Goal: Communication & Community: Answer question/provide support

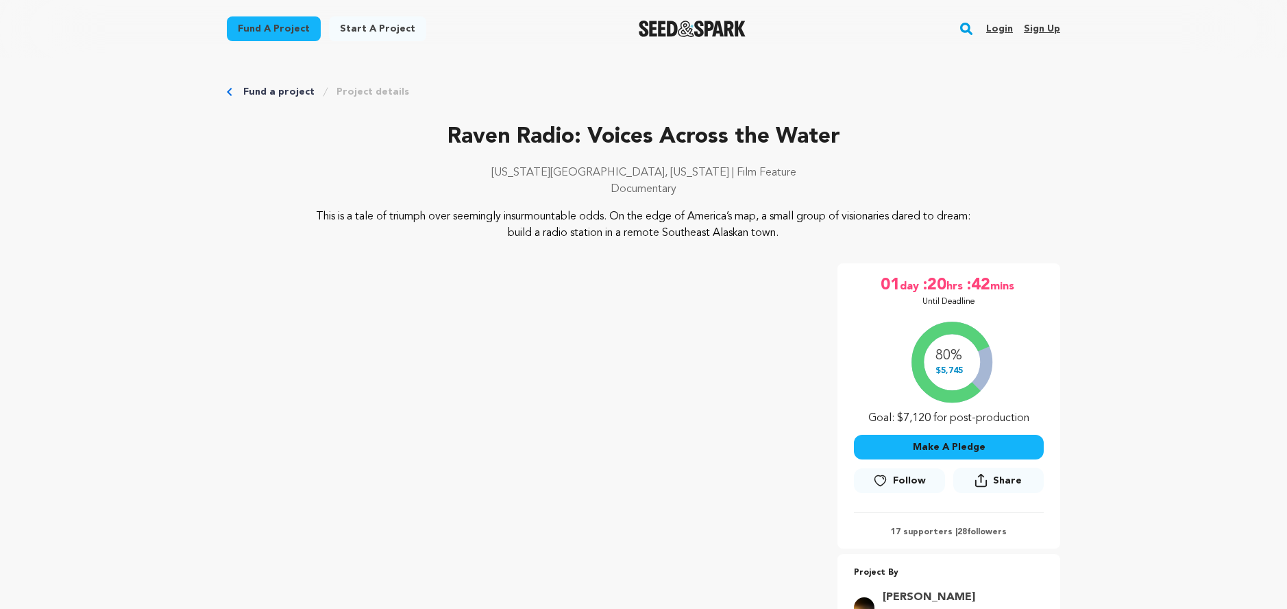
click at [1001, 29] on link "Login" at bounding box center [999, 29] width 27 height 22
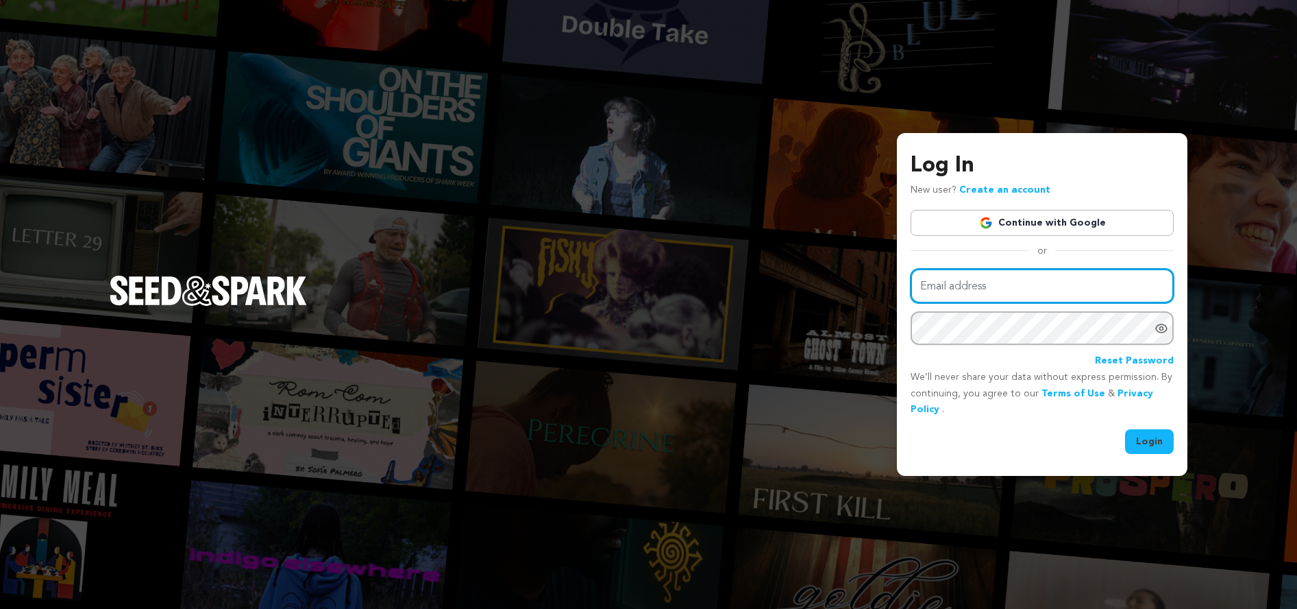
click at [1012, 282] on input "Email address" at bounding box center [1042, 286] width 263 height 35
type input "khunter@baentertainment.com"
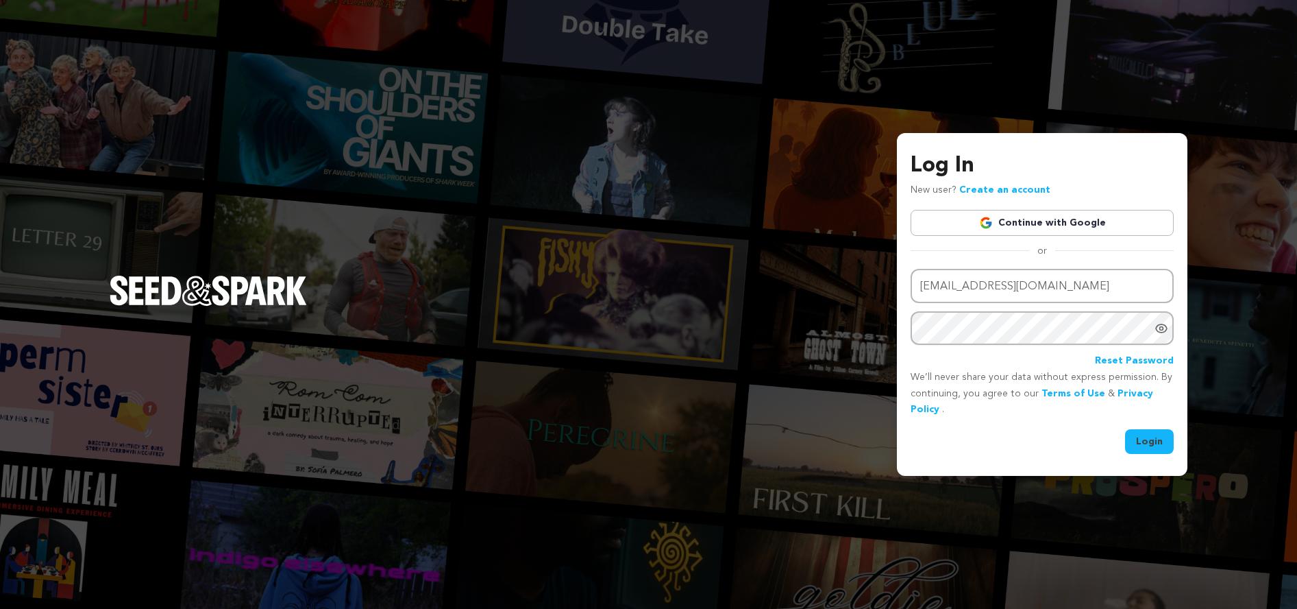
click at [1146, 443] on button "Login" at bounding box center [1149, 441] width 49 height 25
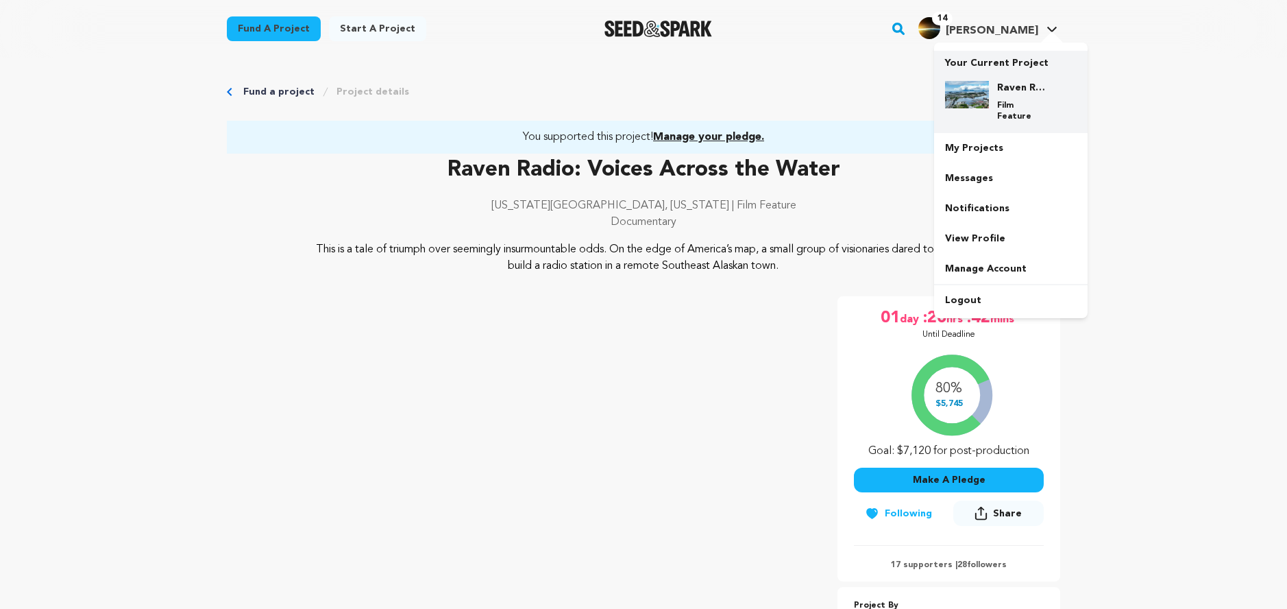
click at [1022, 99] on div "Raven Radio: Voices Across the Water Film Feature" at bounding box center [1022, 101] width 66 height 41
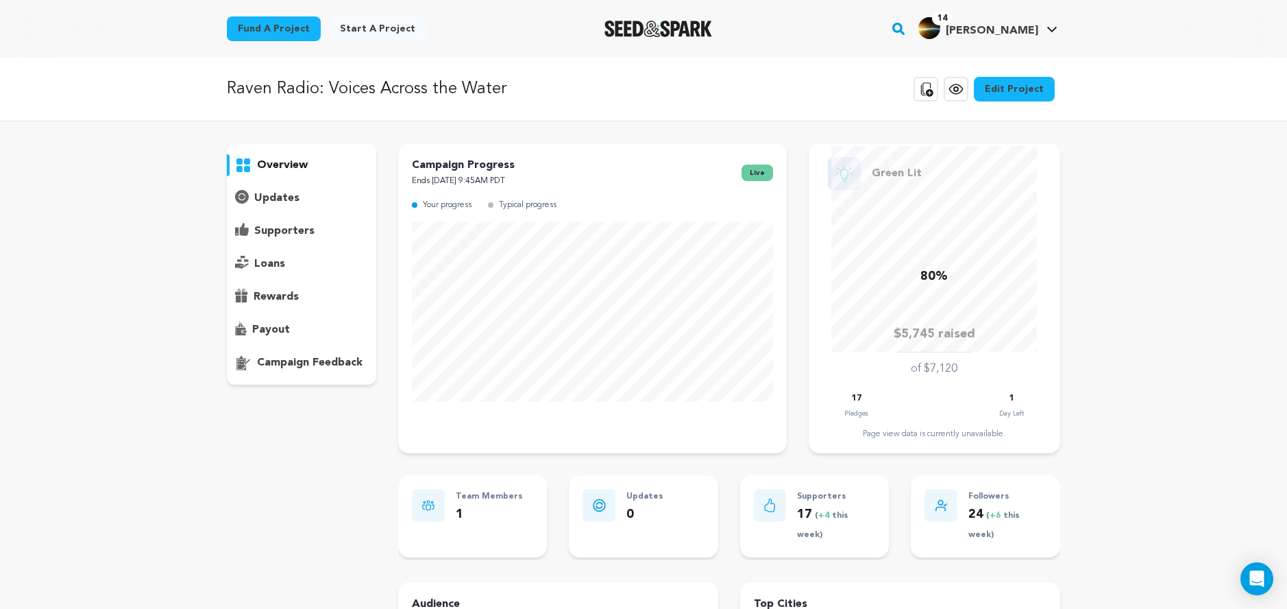
click at [277, 231] on p "supporters" at bounding box center [284, 231] width 60 height 16
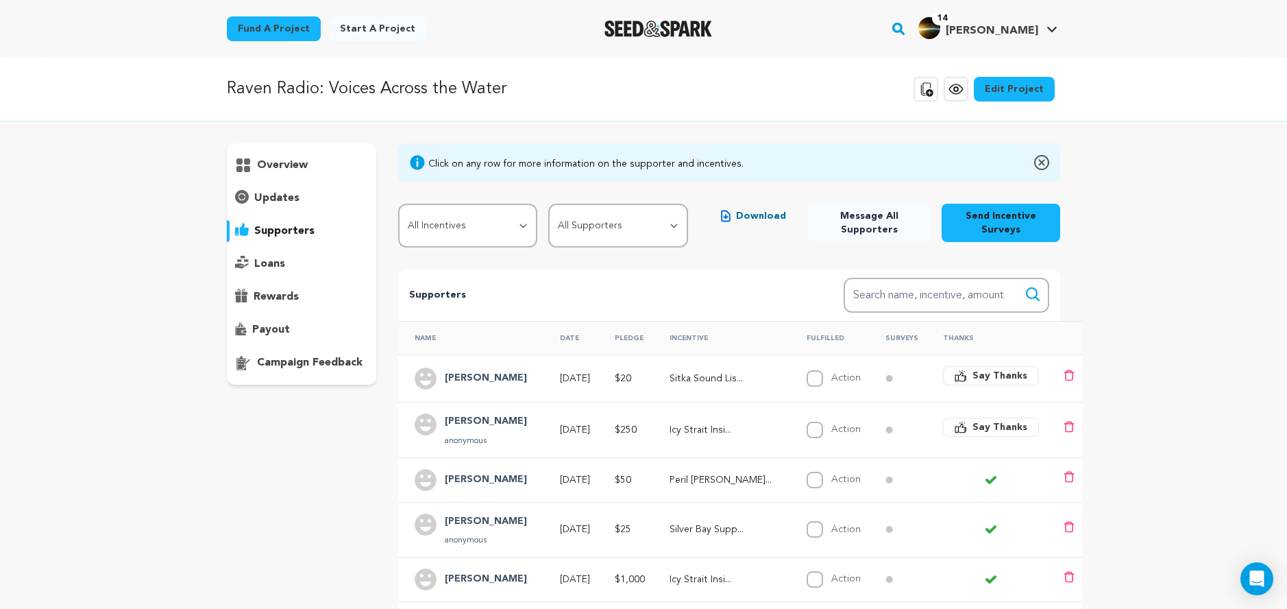
click at [980, 369] on span "Say Thanks" at bounding box center [999, 376] width 55 height 14
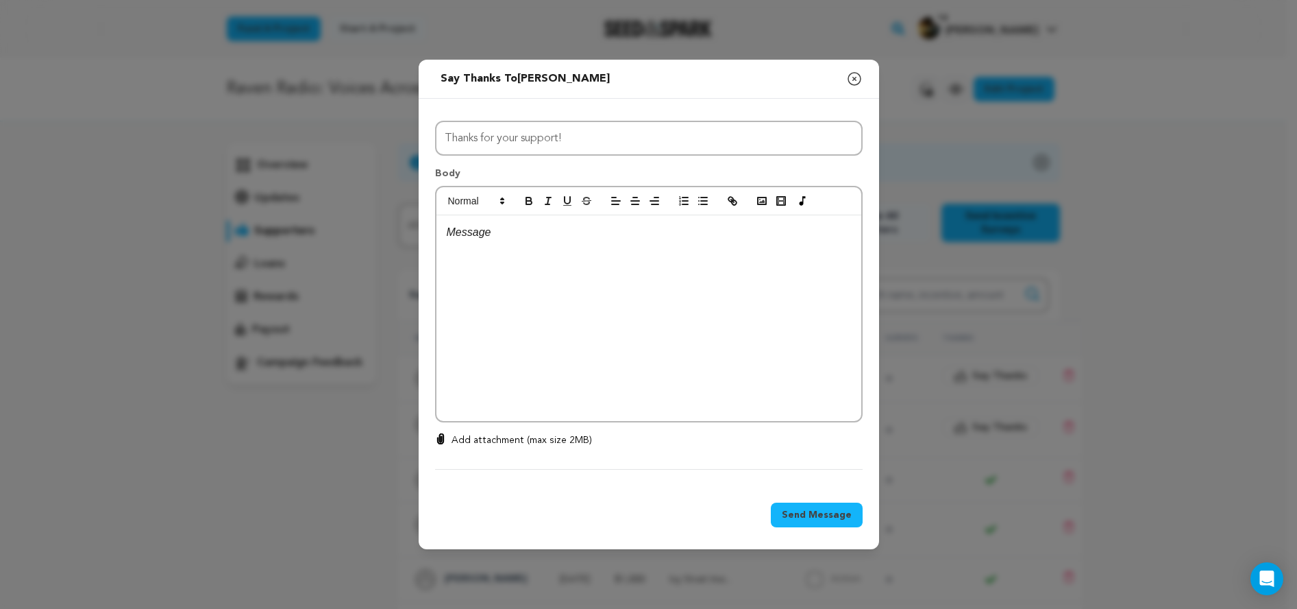
click at [854, 78] on icon "button" at bounding box center [854, 79] width 12 height 12
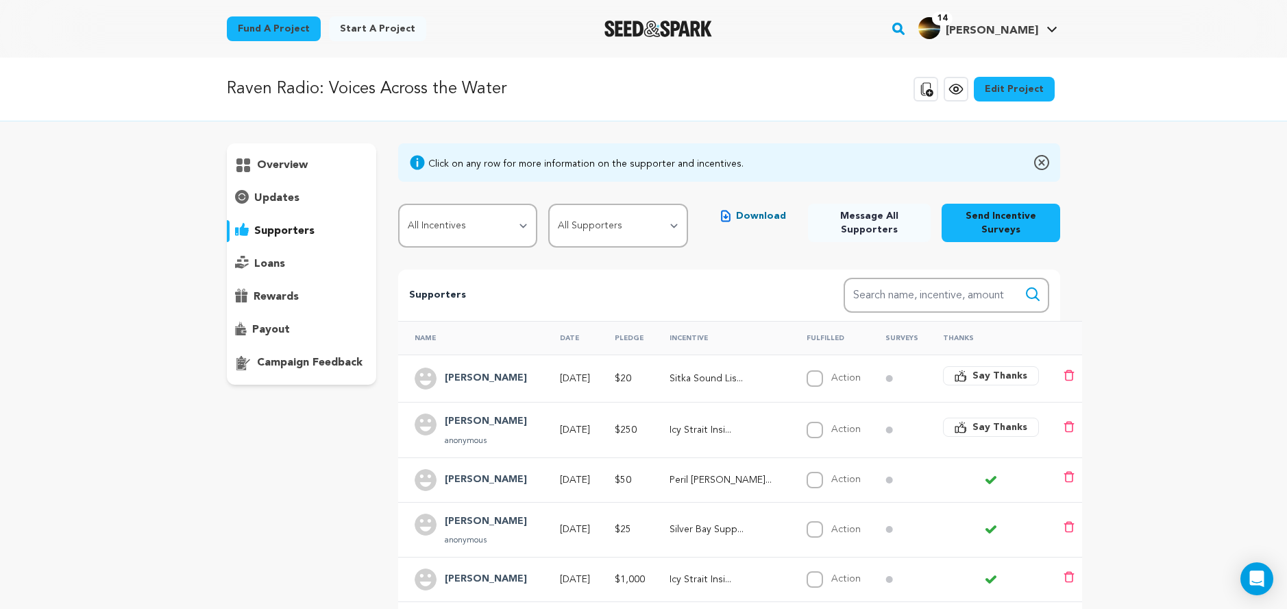
click at [713, 522] on p "Silver Bay Supp..." at bounding box center [726, 529] width 112 height 14
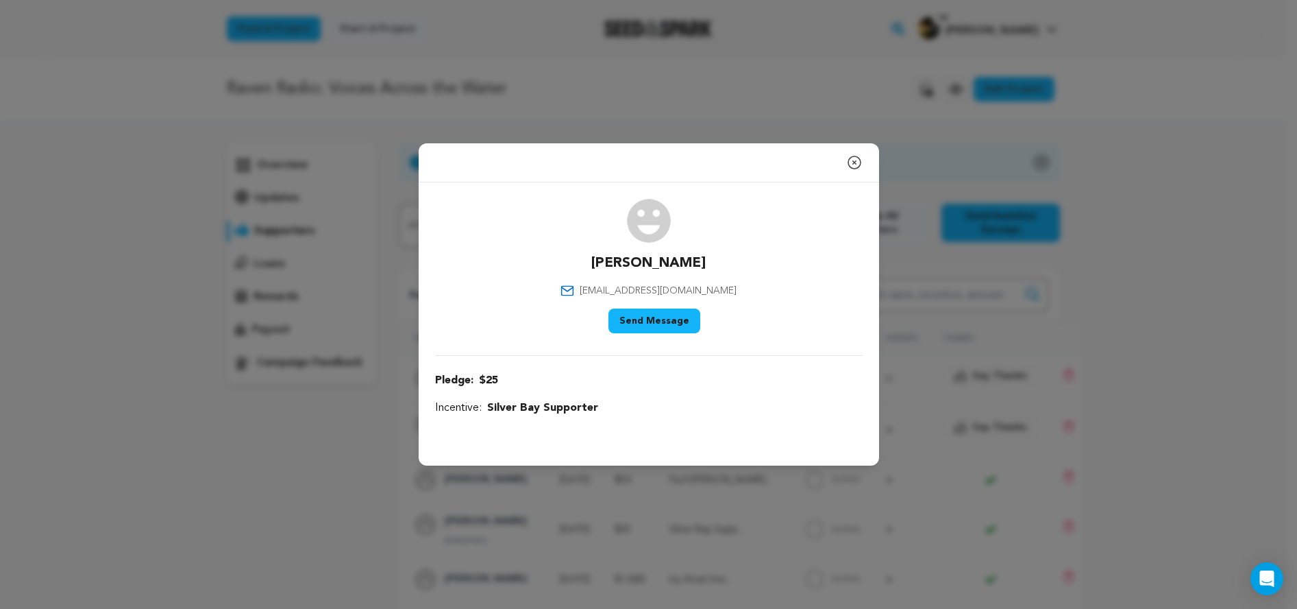
click at [854, 162] on icon "button" at bounding box center [854, 162] width 12 height 12
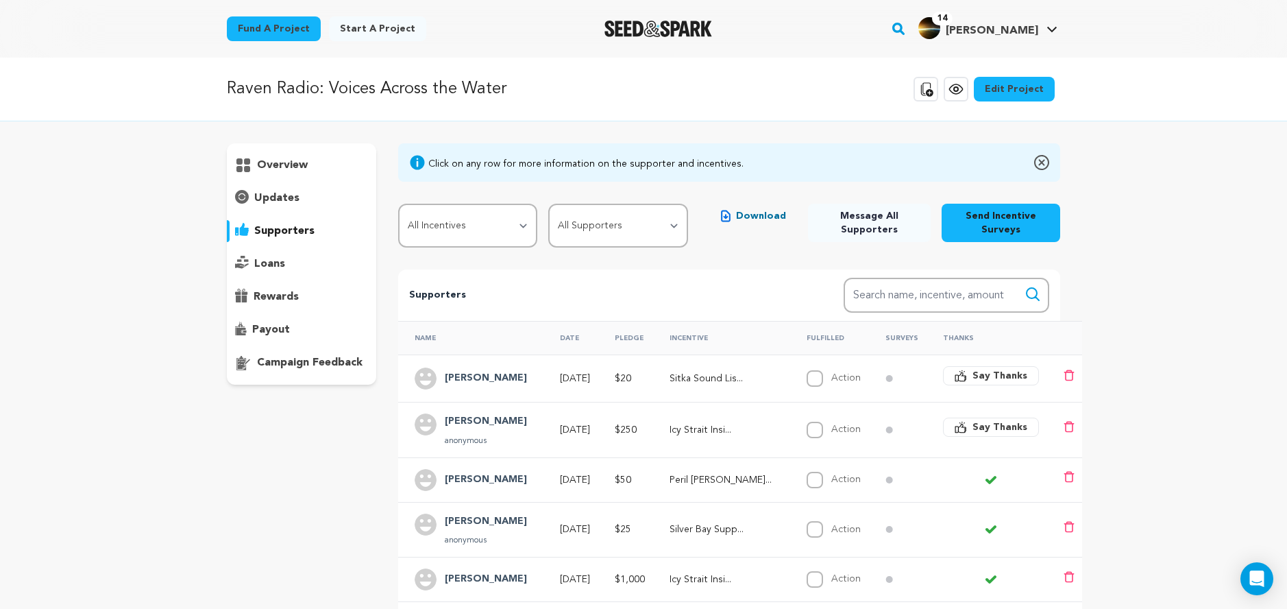
click at [977, 369] on span "Say Thanks" at bounding box center [999, 376] width 55 height 14
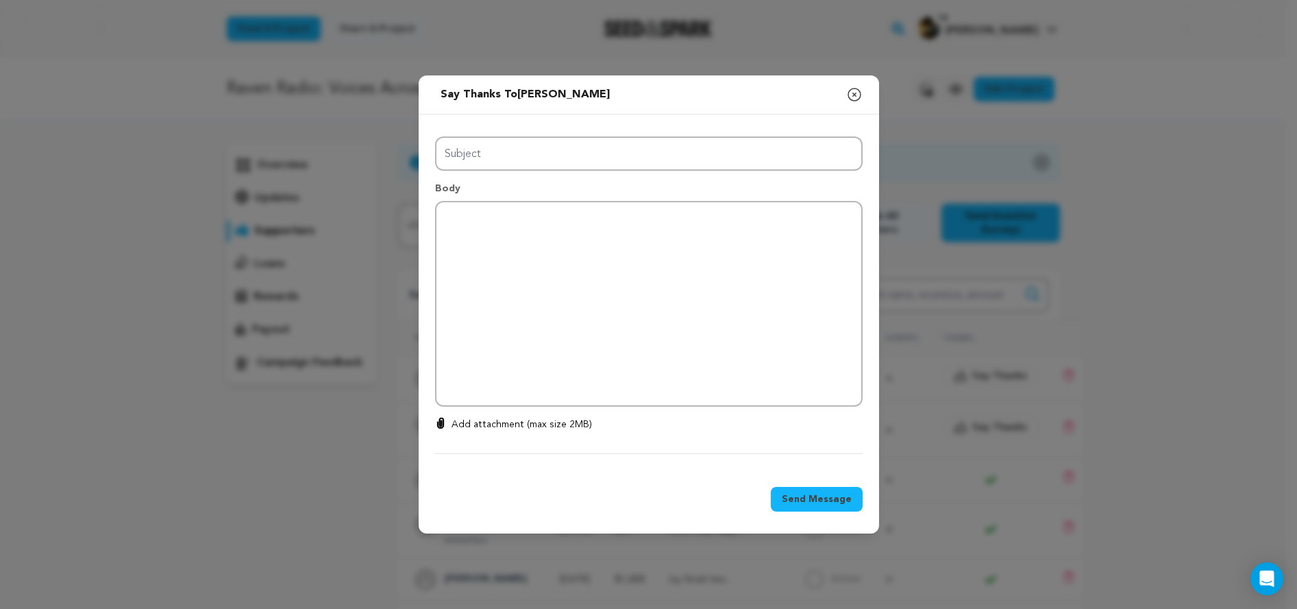
type input "Thanks for your support!"
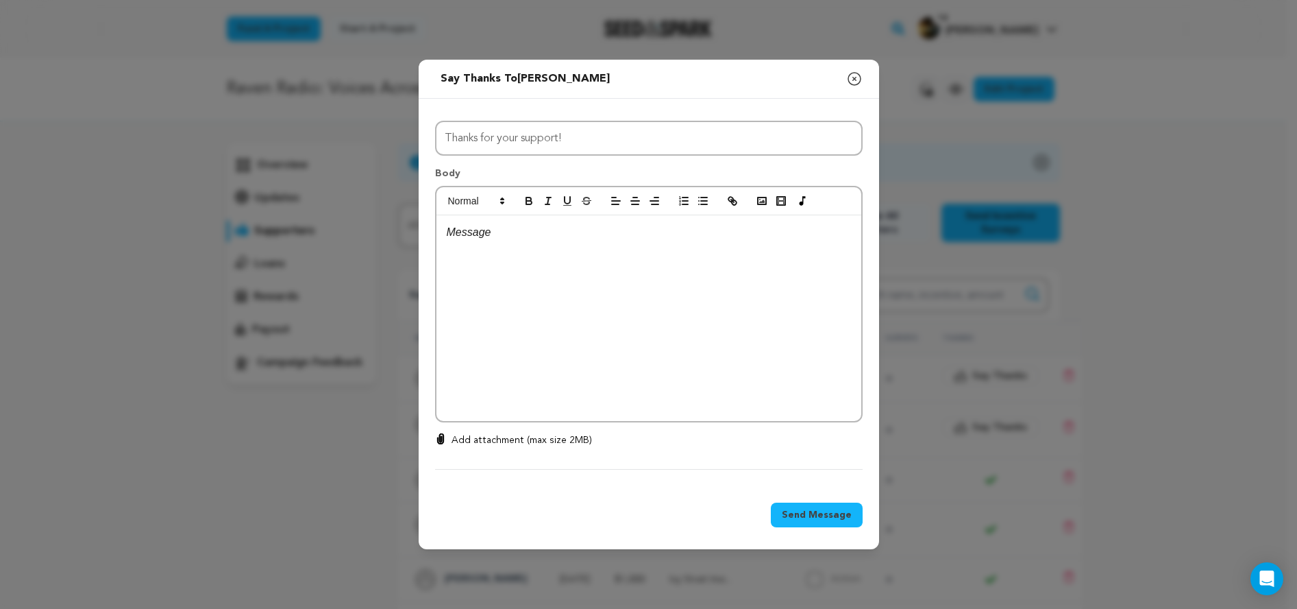
click at [624, 230] on p at bounding box center [649, 232] width 404 height 18
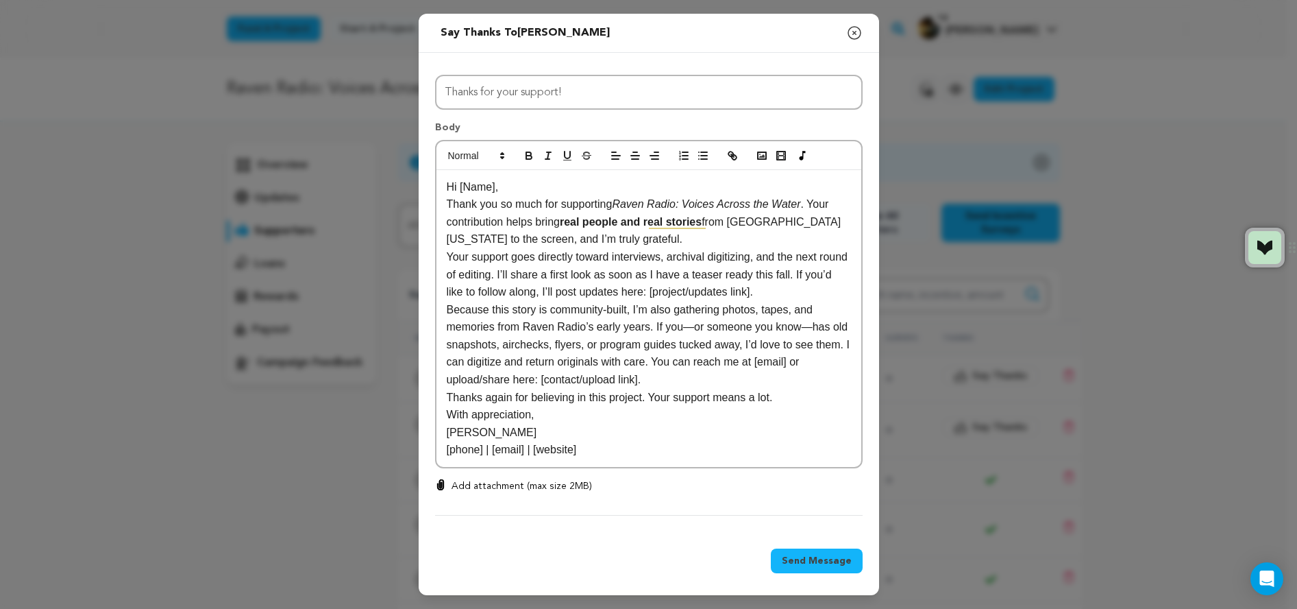
click at [494, 188] on p "Hi [Name]," at bounding box center [649, 187] width 404 height 18
click at [653, 241] on p "Thank you so much for supporting Raven Radio: Voices Across the Water . Your co…" at bounding box center [649, 221] width 404 height 53
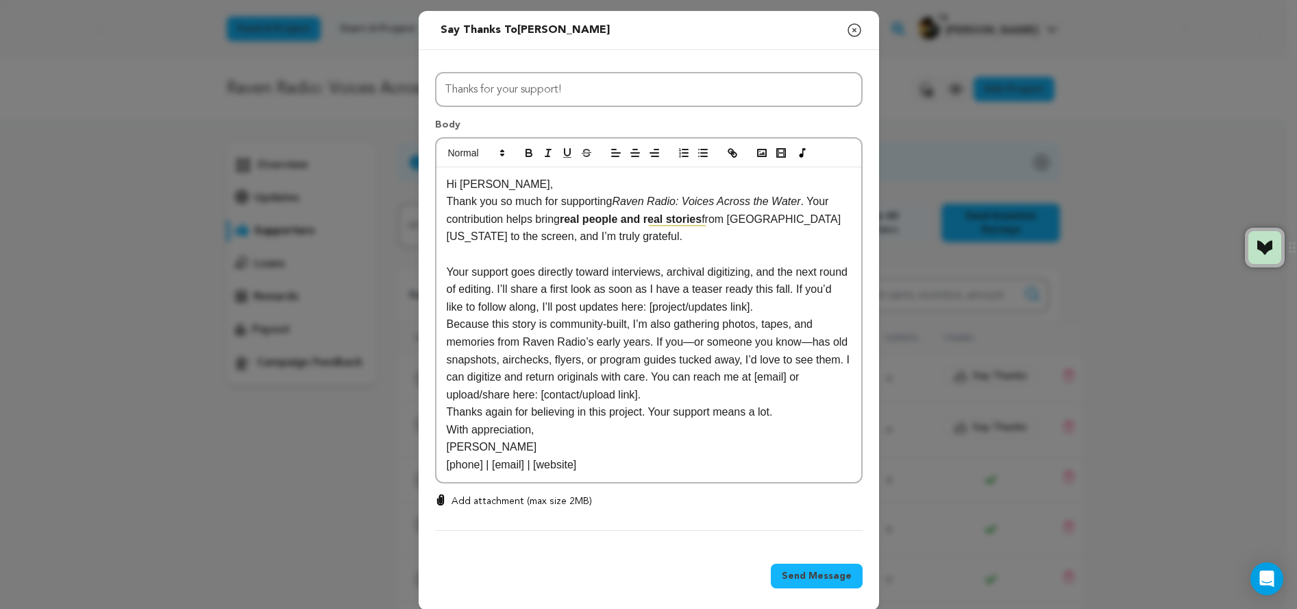
click at [759, 306] on p "Your support goes directly toward interviews, archival digitizing, and the next…" at bounding box center [649, 289] width 404 height 53
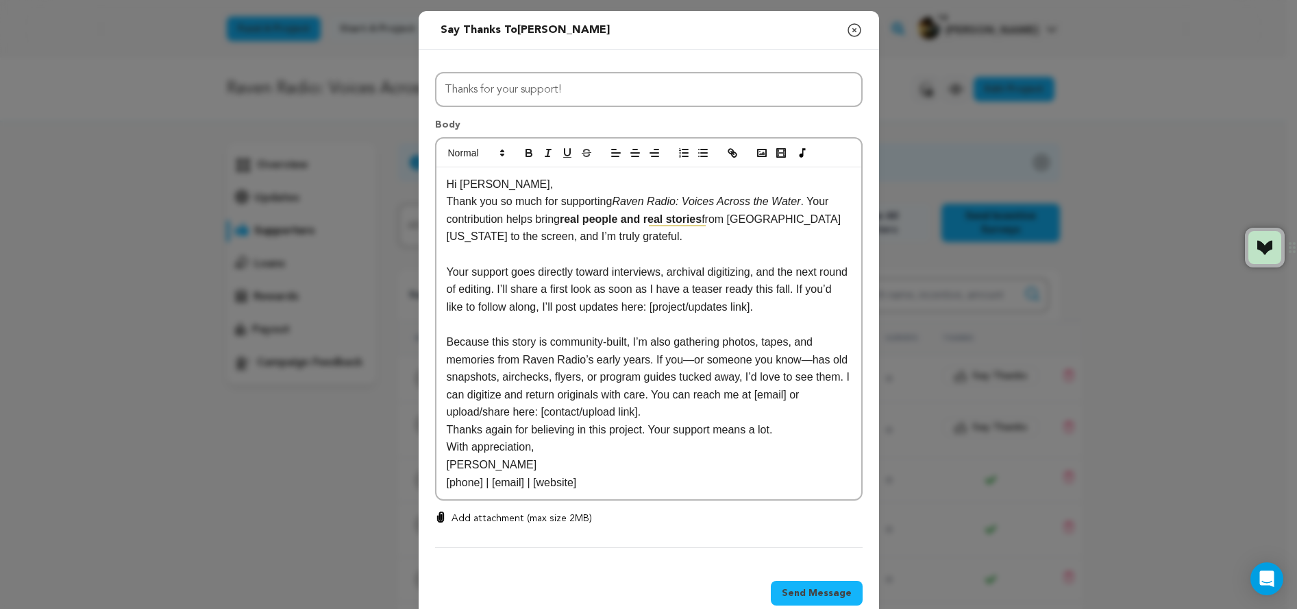
click at [770, 413] on p "Because this story is community-built, I’m also gathering photos, tapes, and me…" at bounding box center [649, 377] width 404 height 88
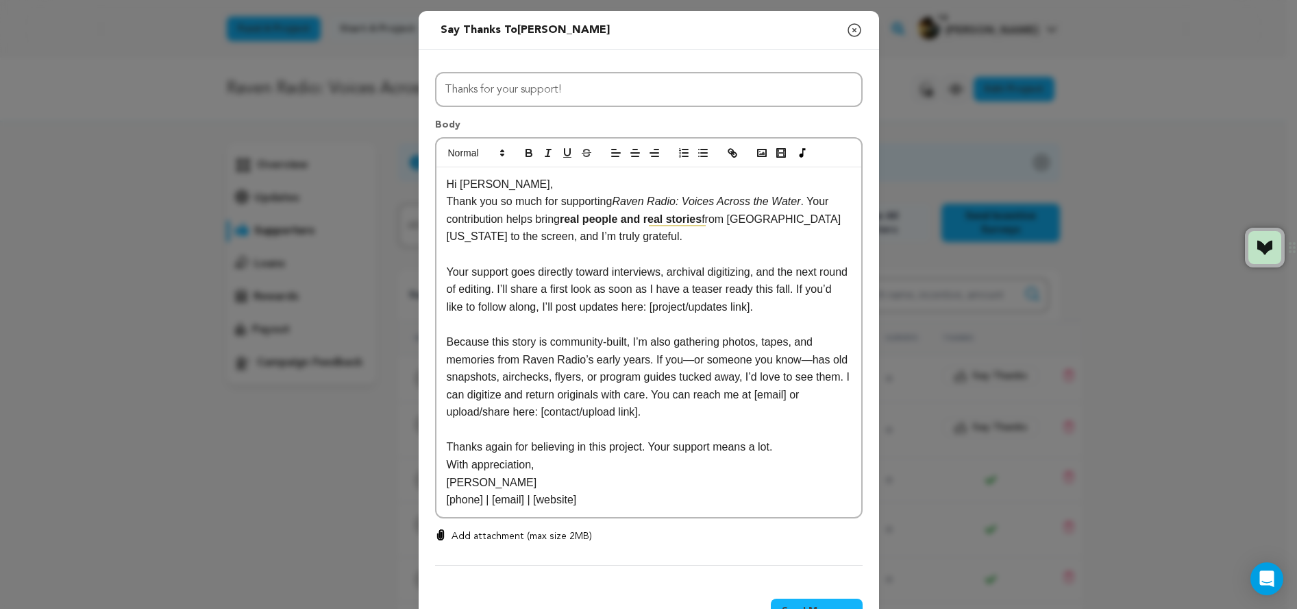
click at [724, 458] on p "With appreciation," at bounding box center [649, 465] width 404 height 18
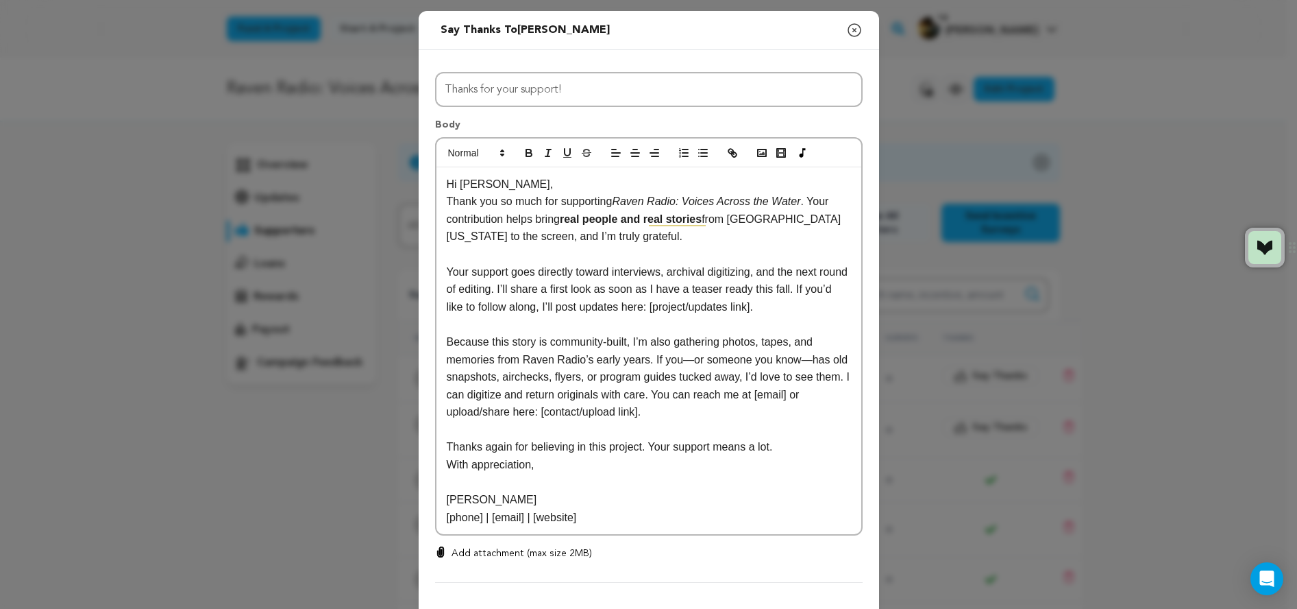
click at [505, 188] on p "Hi [PERSON_NAME]," at bounding box center [649, 184] width 404 height 18
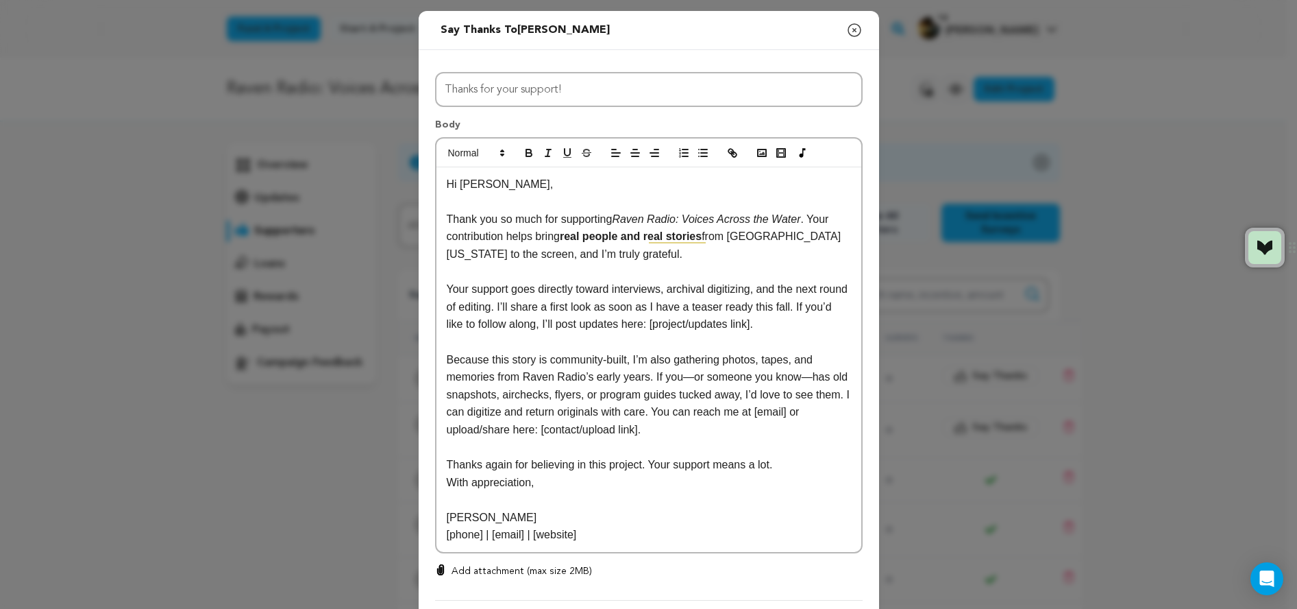
click at [612, 219] on em "Raven Radio: Voices Across the Water" at bounding box center [706, 219] width 188 height 12
click at [637, 255] on p "Thank you so much for supporting Raven Radio: Voices Across the Water . Your co…" at bounding box center [649, 236] width 404 height 53
click at [606, 290] on p "Your support goes directly toward interviews, archival digitizing, and the next…" at bounding box center [649, 306] width 404 height 53
click at [595, 326] on p "Your support goes directly toward getting more interviews, archival digitizing,…" at bounding box center [649, 306] width 404 height 53
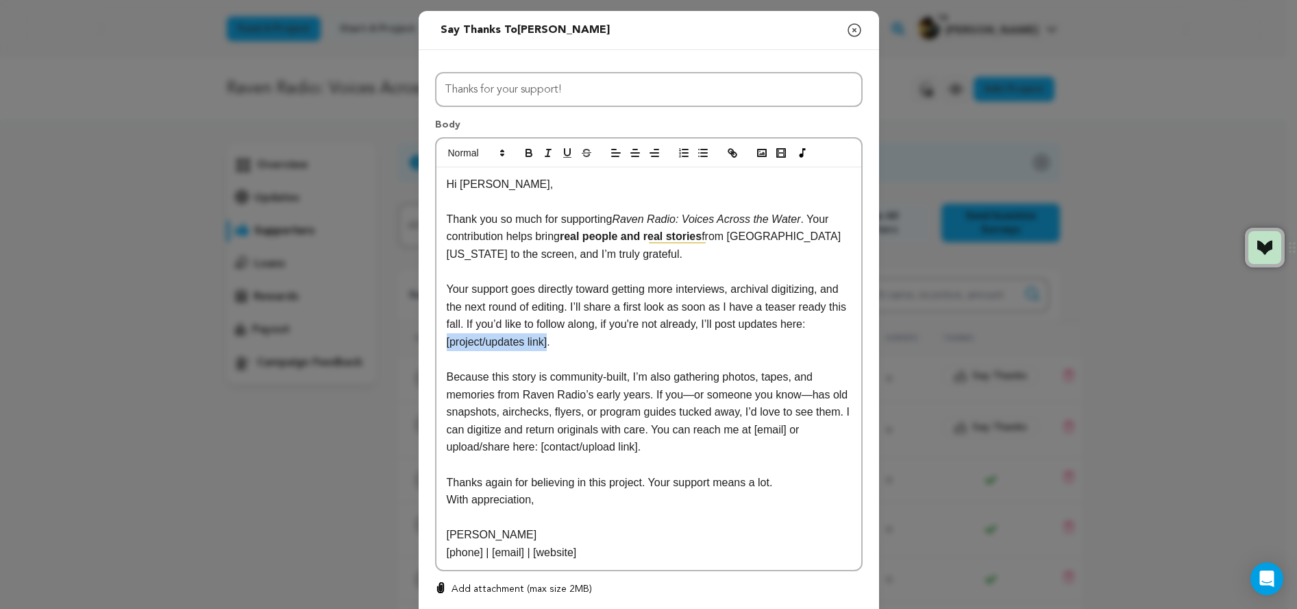
drag, startPoint x: 543, startPoint y: 343, endPoint x: 439, endPoint y: 352, distance: 105.2
click at [439, 349] on div "Hi [PERSON_NAME], Thank you so much for supporting Raven Radio: Voices Across t…" at bounding box center [649, 368] width 425 height 402
drag, startPoint x: 696, startPoint y: 343, endPoint x: 441, endPoint y: 348, distance: 255.0
click at [441, 348] on div "Hi [PERSON_NAME], Thank you so much for supporting Raven Radio: Voices Across t…" at bounding box center [649, 368] width 425 height 402
drag, startPoint x: 807, startPoint y: 326, endPoint x: 467, endPoint y: 349, distance: 340.7
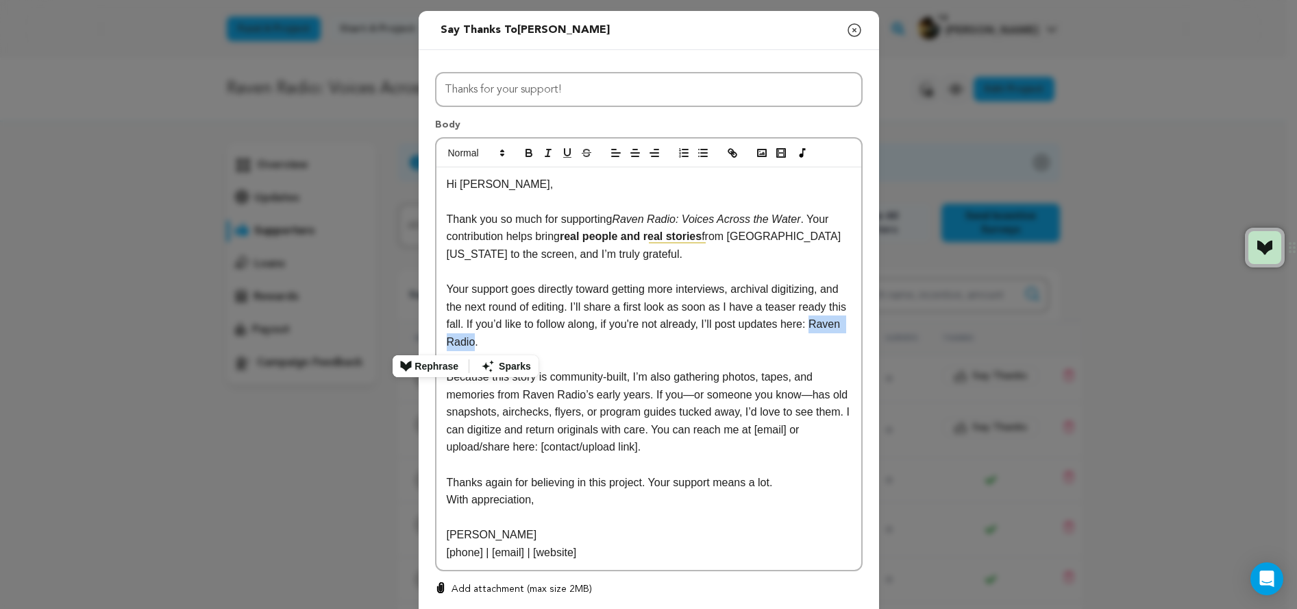
click at [467, 349] on p "Your support goes directly toward getting more interviews, archival digitizing,…" at bounding box center [649, 315] width 404 height 70
click at [726, 154] on icon "button" at bounding box center [732, 153] width 12 height 12
click at [650, 336] on p "Your support goes directly toward getting more interviews, archival digitizing,…" at bounding box center [649, 315] width 404 height 70
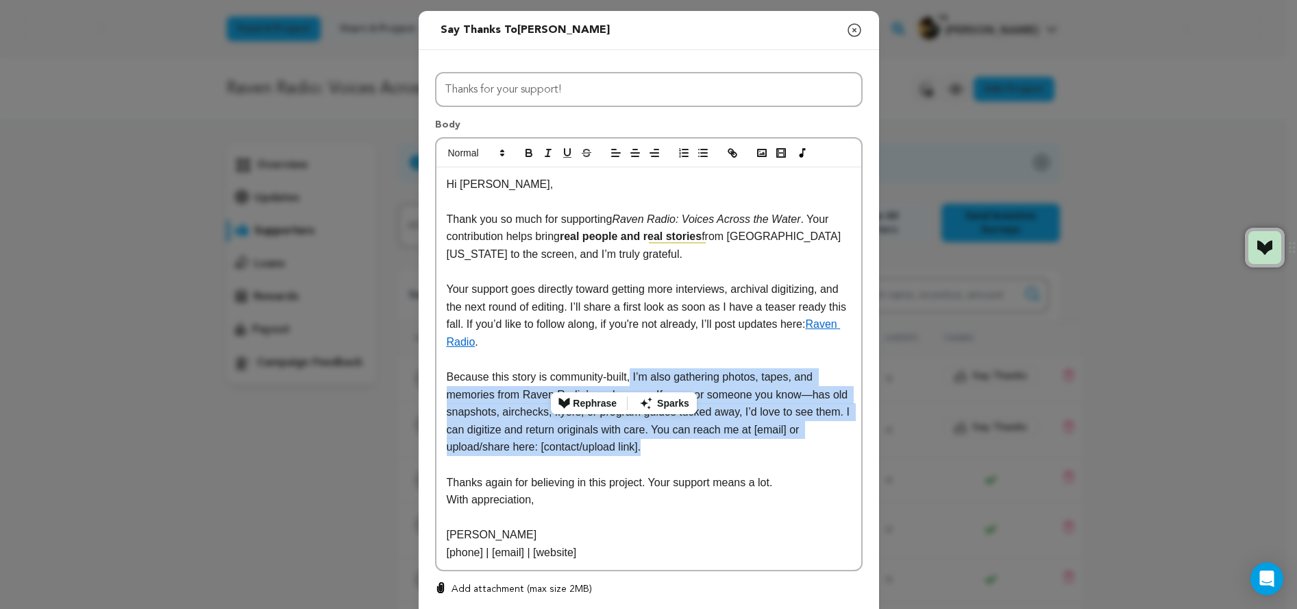
drag, startPoint x: 643, startPoint y: 451, endPoint x: 625, endPoint y: 382, distance: 71.6
click at [625, 382] on p "Because this story is community-built, I’m also gathering photos, tapes, and me…" at bounding box center [649, 412] width 404 height 88
click at [647, 450] on p "Because this story is community-built, I’m also gathering photos, tapes, and me…" at bounding box center [649, 412] width 404 height 88
drag, startPoint x: 651, startPoint y: 450, endPoint x: 444, endPoint y: 384, distance: 217.2
click at [447, 384] on p "Because this story is community-built, I’m also gathering photos, tapes, and me…" at bounding box center [649, 412] width 404 height 88
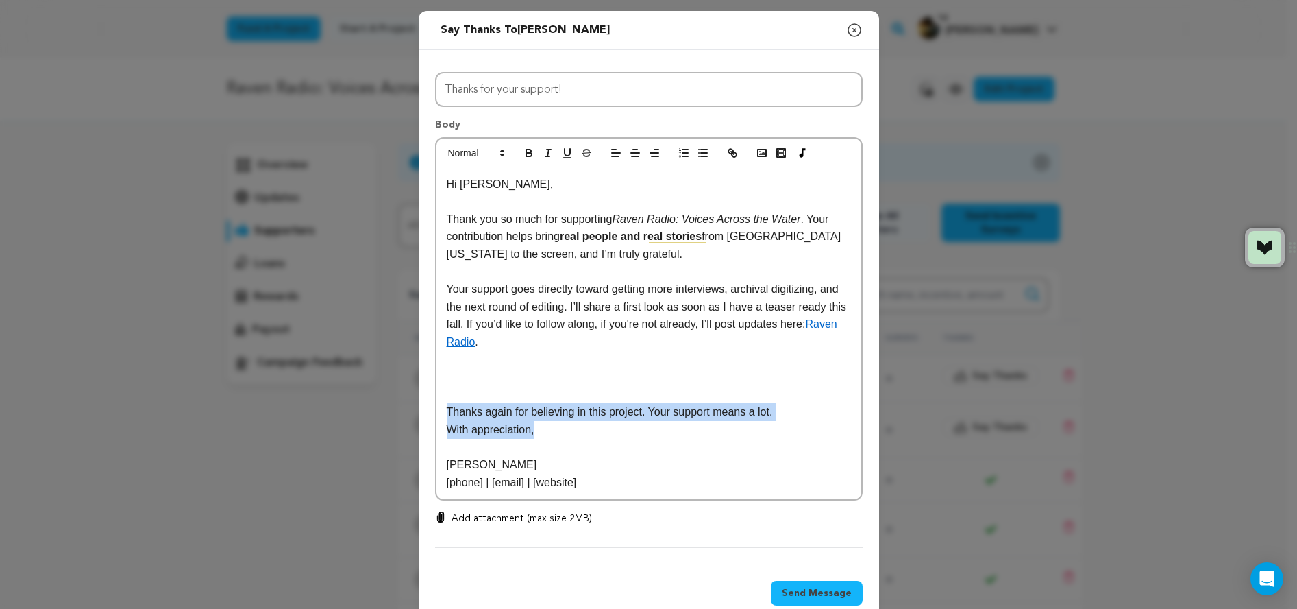
drag, startPoint x: 534, startPoint y: 432, endPoint x: 443, endPoint y: 416, distance: 92.5
click at [443, 416] on div "Hi [PERSON_NAME], Thank you so much for supporting Raven Radio: Voices Across t…" at bounding box center [649, 333] width 425 height 332
copy div "Thanks again for believing in this project. Your support means a lot. With appr…"
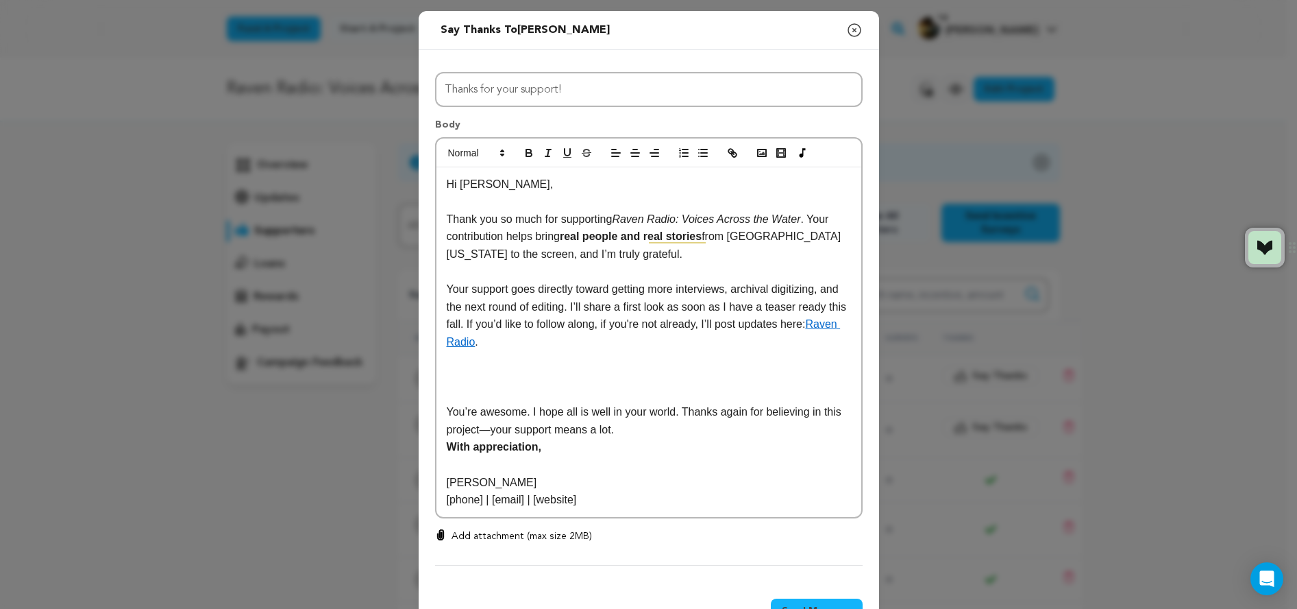
click at [454, 394] on p at bounding box center [649, 395] width 404 height 18
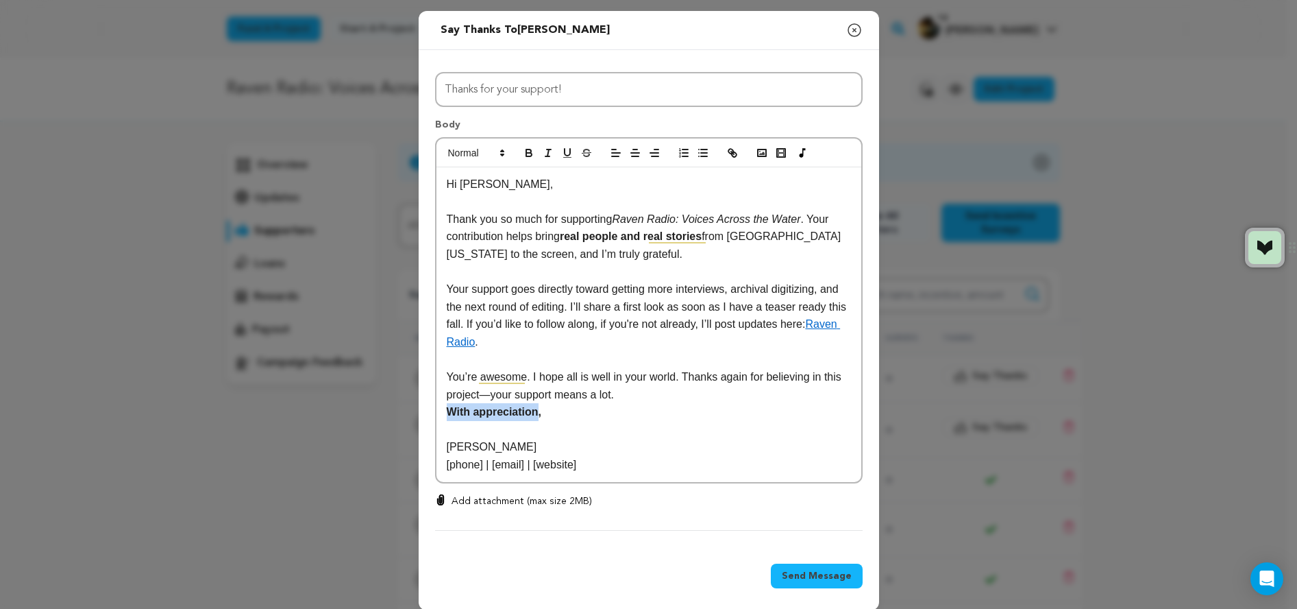
drag, startPoint x: 533, startPoint y: 415, endPoint x: 441, endPoint y: 417, distance: 91.8
click at [447, 417] on strong "With appreciation," at bounding box center [494, 412] width 95 height 12
click at [526, 153] on icon "button" at bounding box center [528, 154] width 5 height 3
click at [648, 388] on p "You’re awesome. I hope all is well in your world. Thanks again for believing in…" at bounding box center [649, 385] width 404 height 35
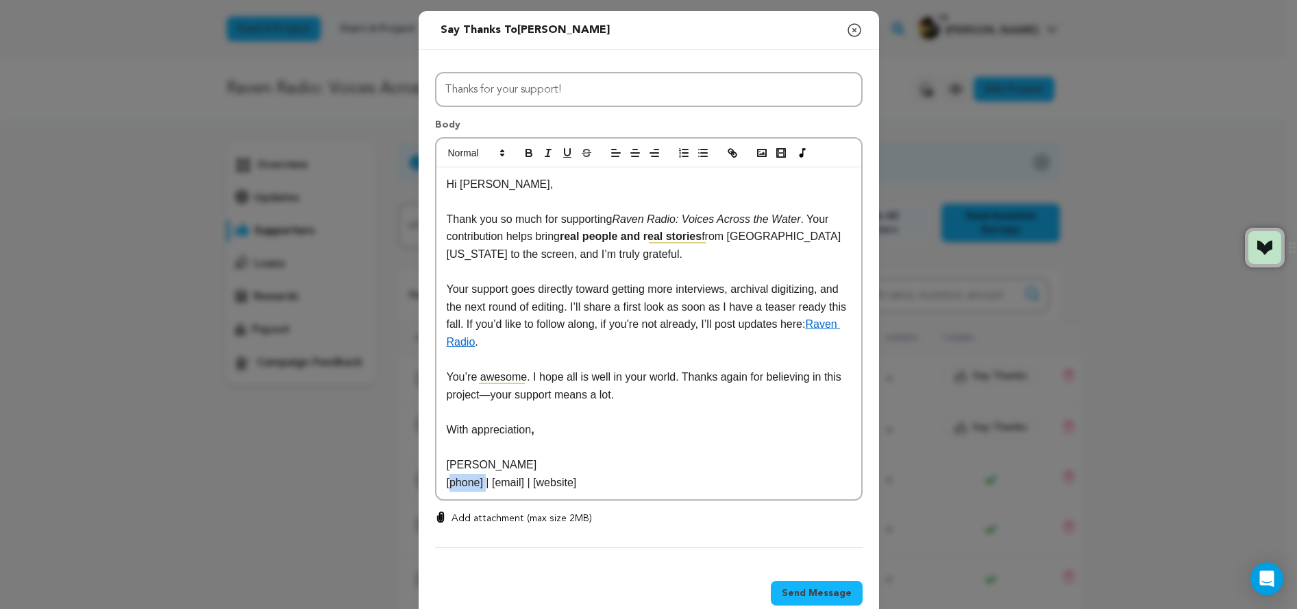
drag, startPoint x: 482, startPoint y: 483, endPoint x: 443, endPoint y: 488, distance: 38.7
click at [447, 488] on p "[phone] | [email] | [website]" at bounding box center [649, 483] width 404 height 18
drag, startPoint x: 550, startPoint y: 482, endPoint x: 518, endPoint y: 486, distance: 32.4
click at [518, 486] on p "503.347.4301 | [email] | [website]" at bounding box center [649, 483] width 404 height 18
drag, startPoint x: 724, startPoint y: 480, endPoint x: 678, endPoint y: 483, distance: 46.0
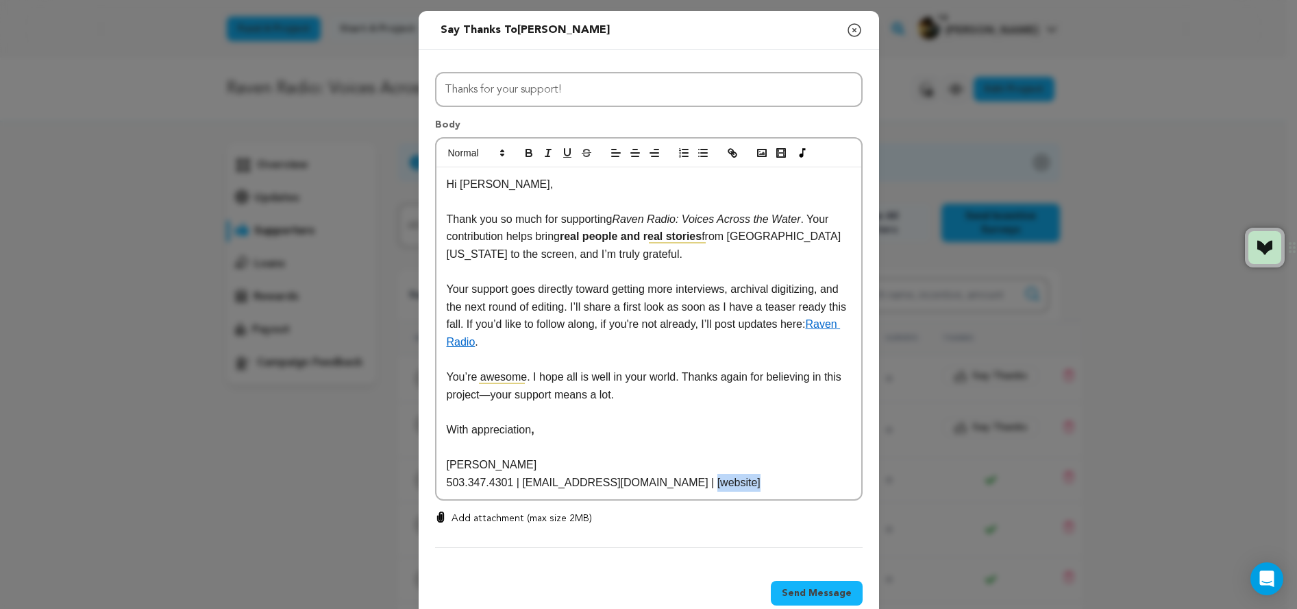
click at [678, 483] on p "503.347.4301 | [EMAIL_ADDRESS][DOMAIN_NAME] | [website]" at bounding box center [649, 483] width 404 height 18
click at [678, 484] on p "503.347.4301 | [EMAIL_ADDRESS][DOMAIN_NAME] | [DOMAIN_NAME]" at bounding box center [649, 483] width 404 height 18
drag, startPoint x: 507, startPoint y: 482, endPoint x: 486, endPoint y: 483, distance: 21.3
click at [486, 483] on p "503.347.4301 | [EMAIL_ADDRESS][DOMAIN_NAME] | [DOMAIN_NAME]" at bounding box center [649, 483] width 404 height 18
click at [526, 153] on icon "button" at bounding box center [528, 154] width 5 height 3
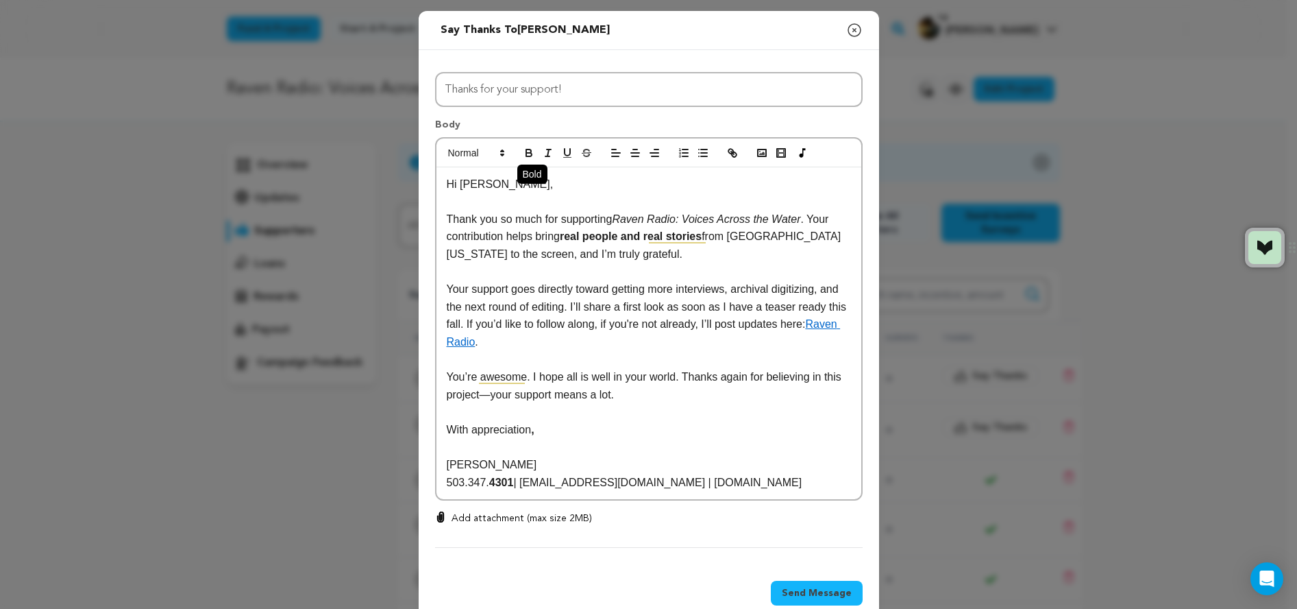
click at [526, 153] on icon "button" at bounding box center [528, 154] width 5 height 3
click at [565, 463] on p "[PERSON_NAME]" at bounding box center [649, 465] width 404 height 18
click at [675, 406] on p at bounding box center [649, 412] width 404 height 18
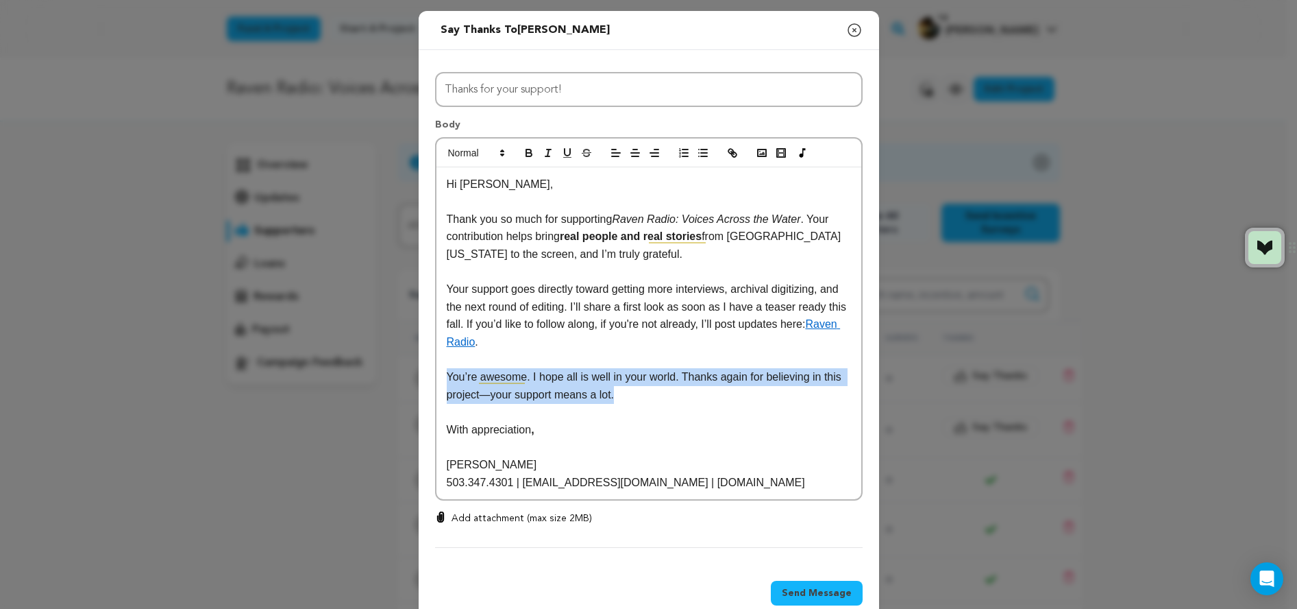
drag, startPoint x: 611, startPoint y: 395, endPoint x: 425, endPoint y: 380, distance: 186.3
click at [425, 380] on div "All Incentives Sitka Sound Listener Silver Bay Supporter Peril Strait Booster C…" at bounding box center [649, 307] width 460 height 514
click at [390, 401] on div "Rephrase" at bounding box center [395, 401] width 44 height 21
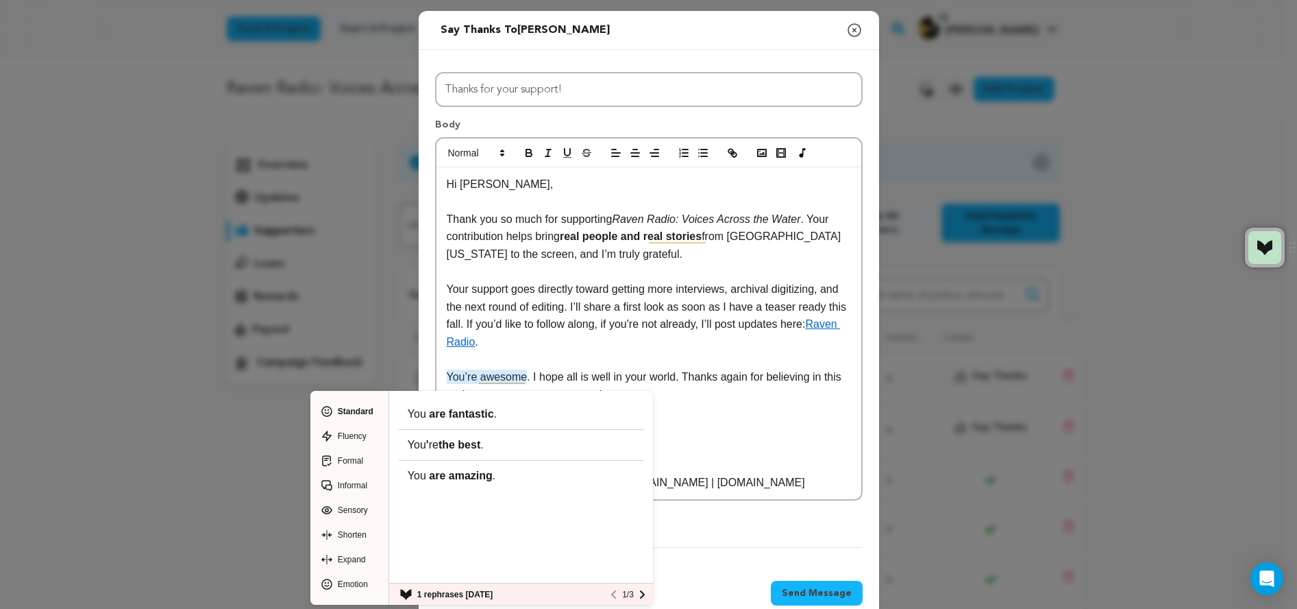
click at [558, 366] on p at bounding box center [649, 360] width 404 height 18
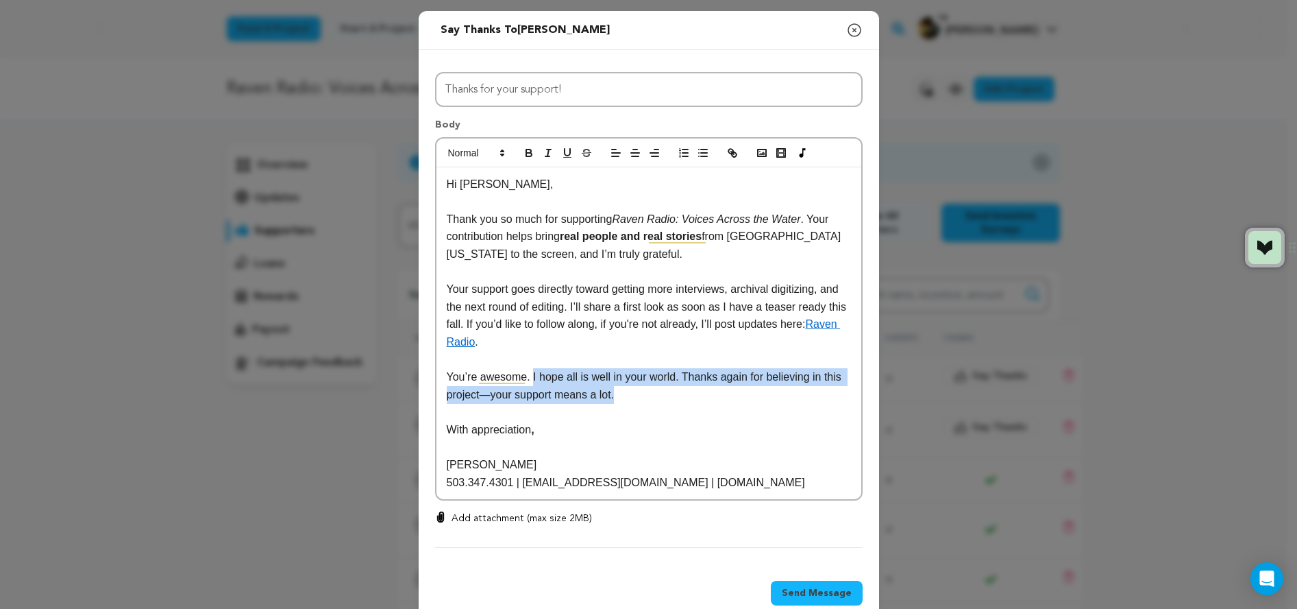
drag, startPoint x: 524, startPoint y: 377, endPoint x: 613, endPoint y: 393, distance: 90.6
click at [613, 393] on p "You’re awesome. I hope all is well in your world. Thanks again for believing in…" at bounding box center [649, 385] width 404 height 35
click at [578, 408] on div "Rephrase" at bounding box center [580, 410] width 44 height 21
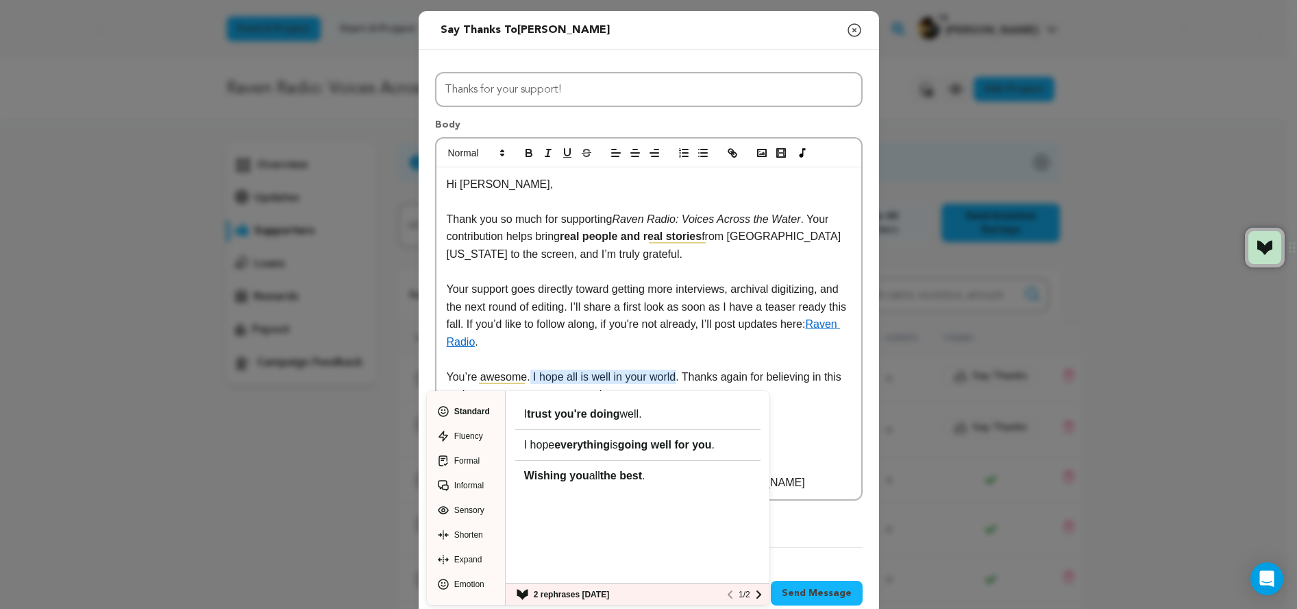
click at [461, 560] on div "Expand" at bounding box center [466, 559] width 62 height 19
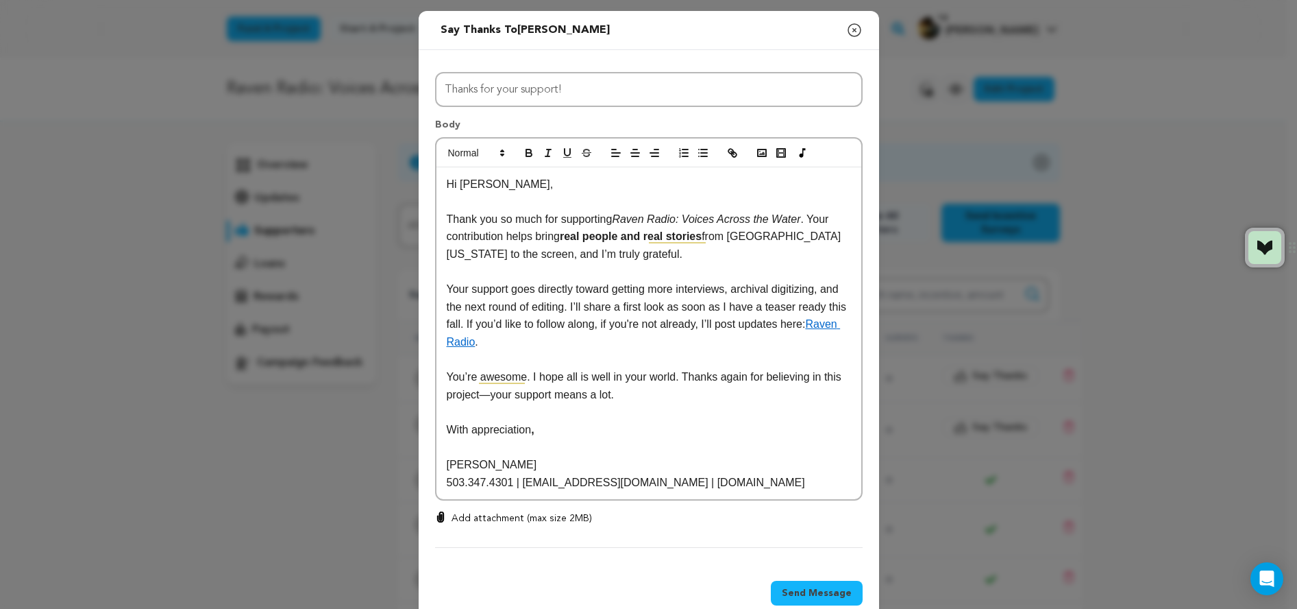
click at [716, 352] on p at bounding box center [649, 360] width 404 height 18
click at [740, 434] on p "With appreciation ," at bounding box center [649, 430] width 404 height 18
drag, startPoint x: 807, startPoint y: 482, endPoint x: 676, endPoint y: 485, distance: 130.9
click at [676, 485] on p "503.347.4301 | [EMAIL_ADDRESS][DOMAIN_NAME] | [DOMAIN_NAME]" at bounding box center [649, 483] width 404 height 18
click at [726, 151] on icon "button" at bounding box center [732, 153] width 12 height 12
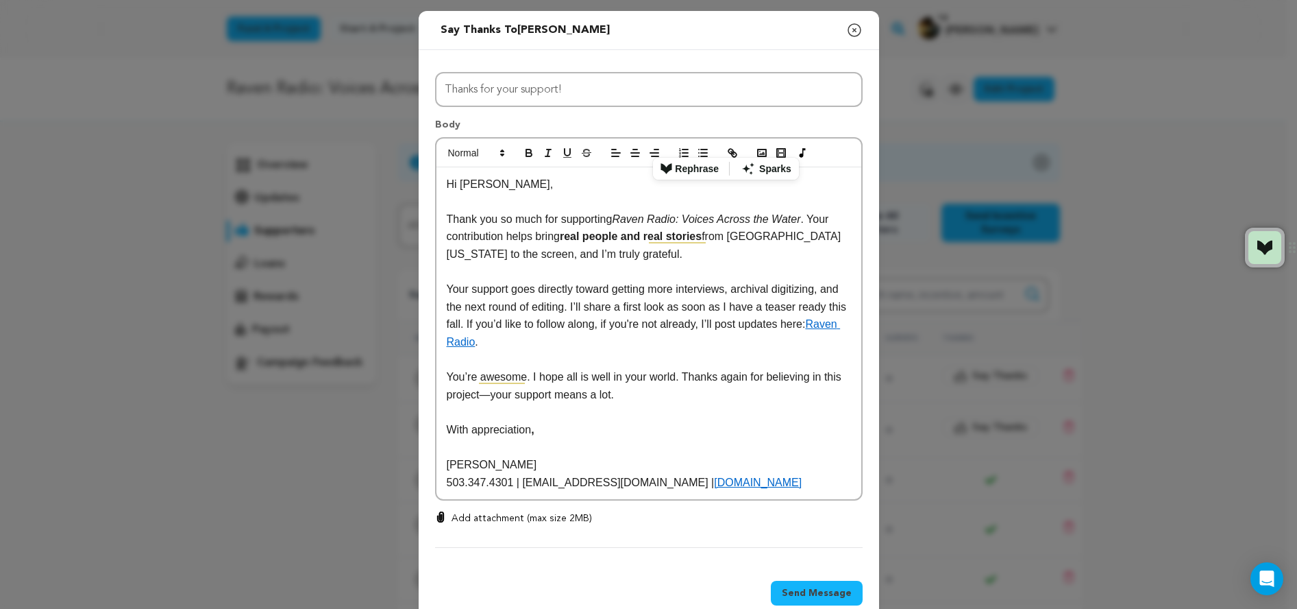
click at [714, 418] on p at bounding box center [649, 412] width 404 height 18
click at [676, 342] on p "Your support goes directly toward getting more interviews, archival digitizing,…" at bounding box center [649, 315] width 404 height 70
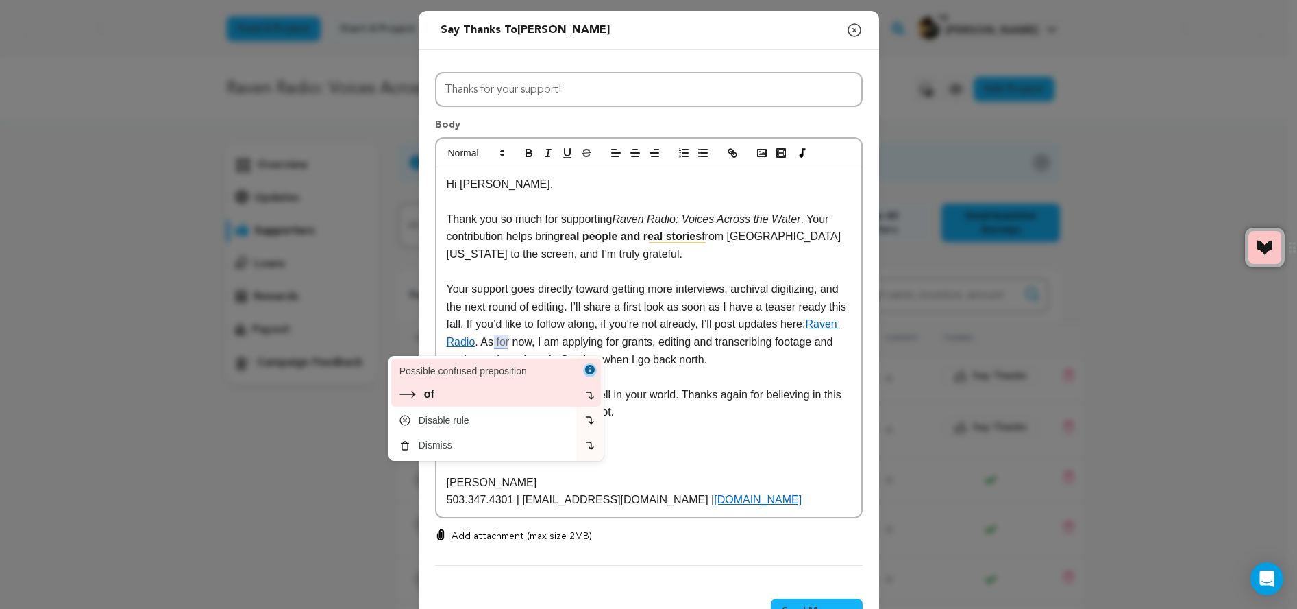
click at [454, 399] on div "of" at bounding box center [485, 394] width 171 height 16
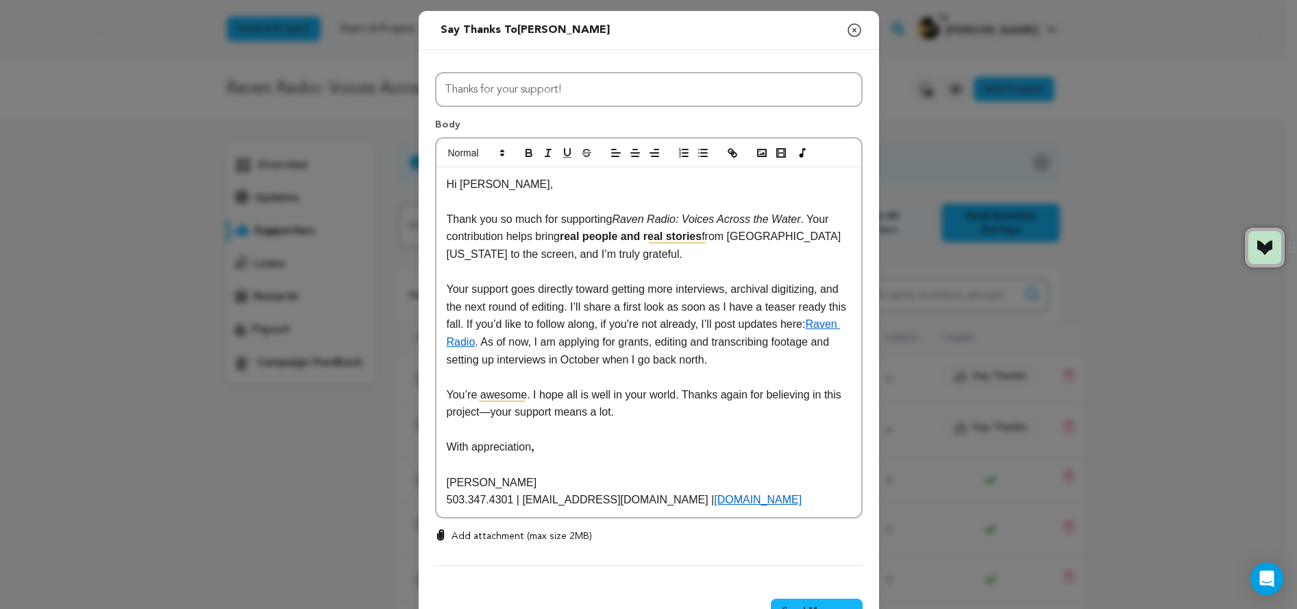
click at [487, 467] on p at bounding box center [649, 465] width 404 height 18
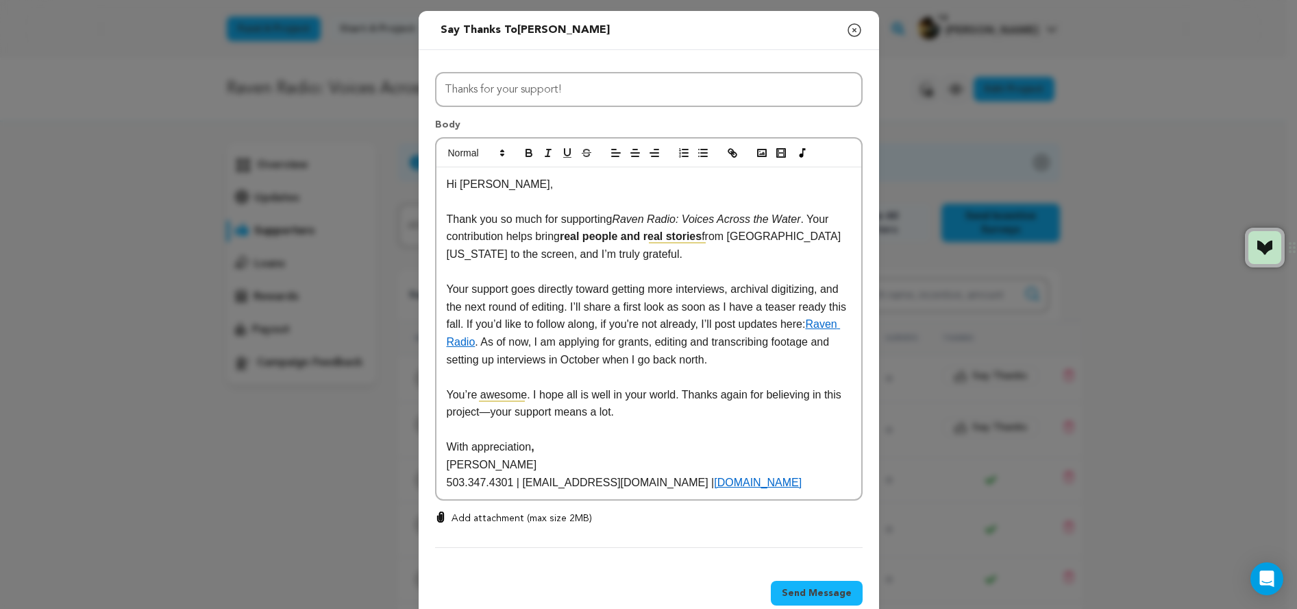
click at [447, 486] on p "503.347.4301 | [EMAIL_ADDRESS][DOMAIN_NAME] | [DOMAIN_NAME]" at bounding box center [649, 483] width 404 height 18
click at [729, 360] on p "Your support goes directly toward getting more interviews, archival digitizing,…" at bounding box center [649, 324] width 404 height 88
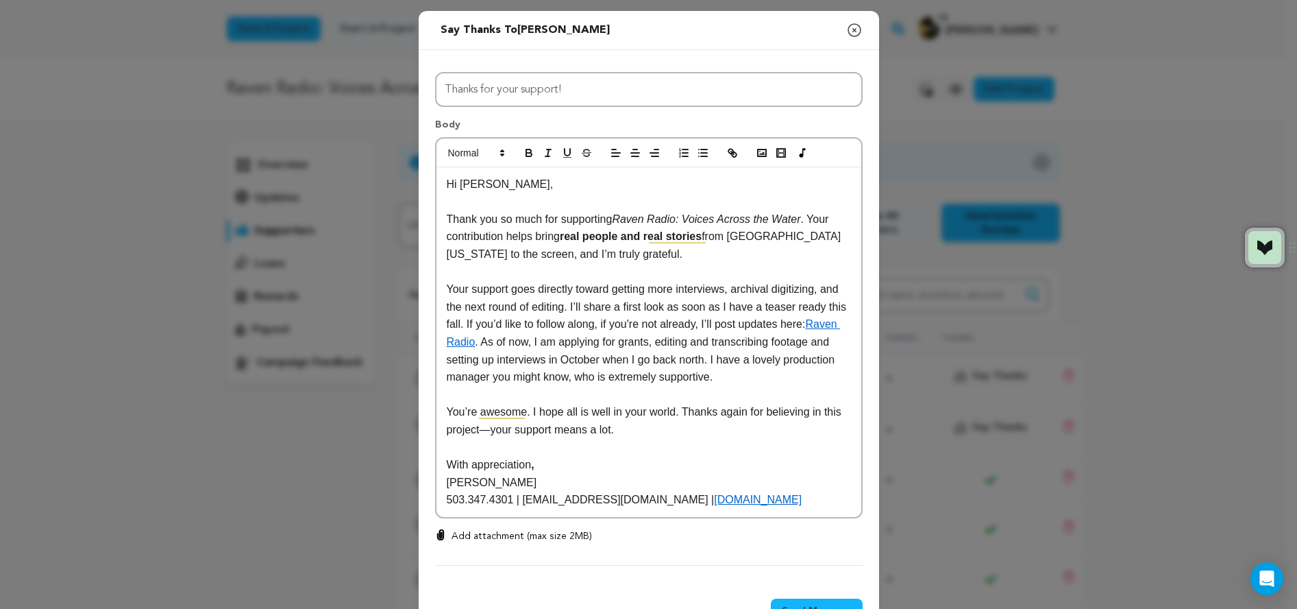
click at [778, 362] on p "Your support goes directly toward getting more interviews, archival digitizing,…" at bounding box center [649, 333] width 404 height 106
click at [756, 151] on icon "button" at bounding box center [762, 153] width 12 height 12
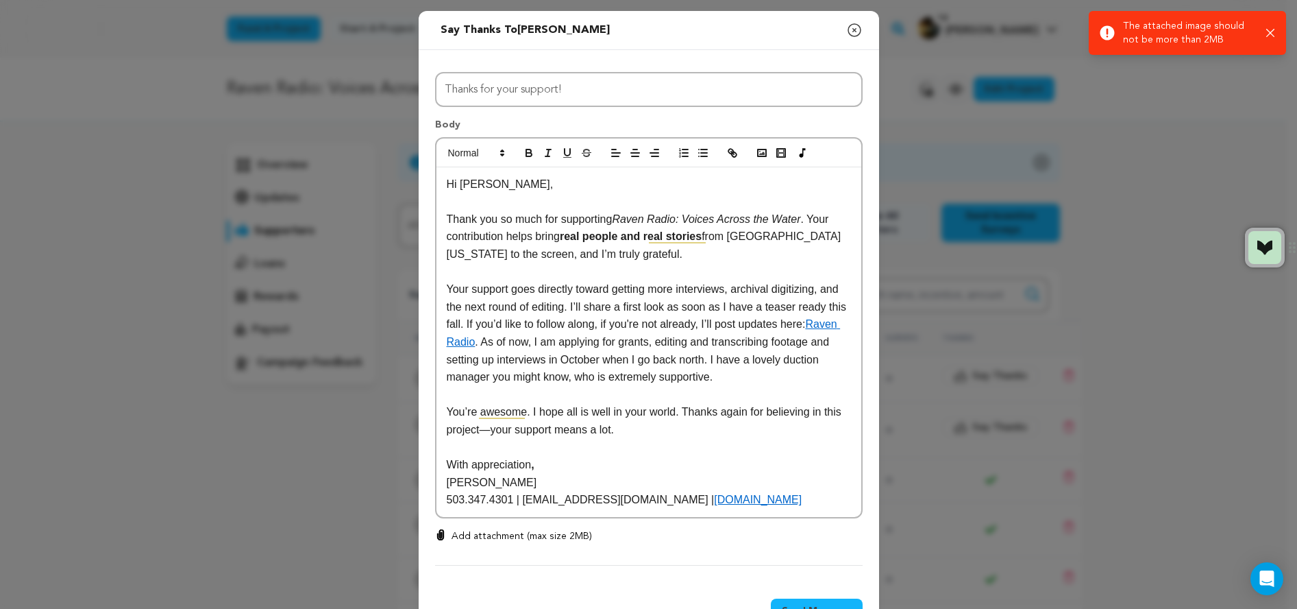
click at [1270, 32] on icon "button" at bounding box center [1270, 33] width 8 height 8
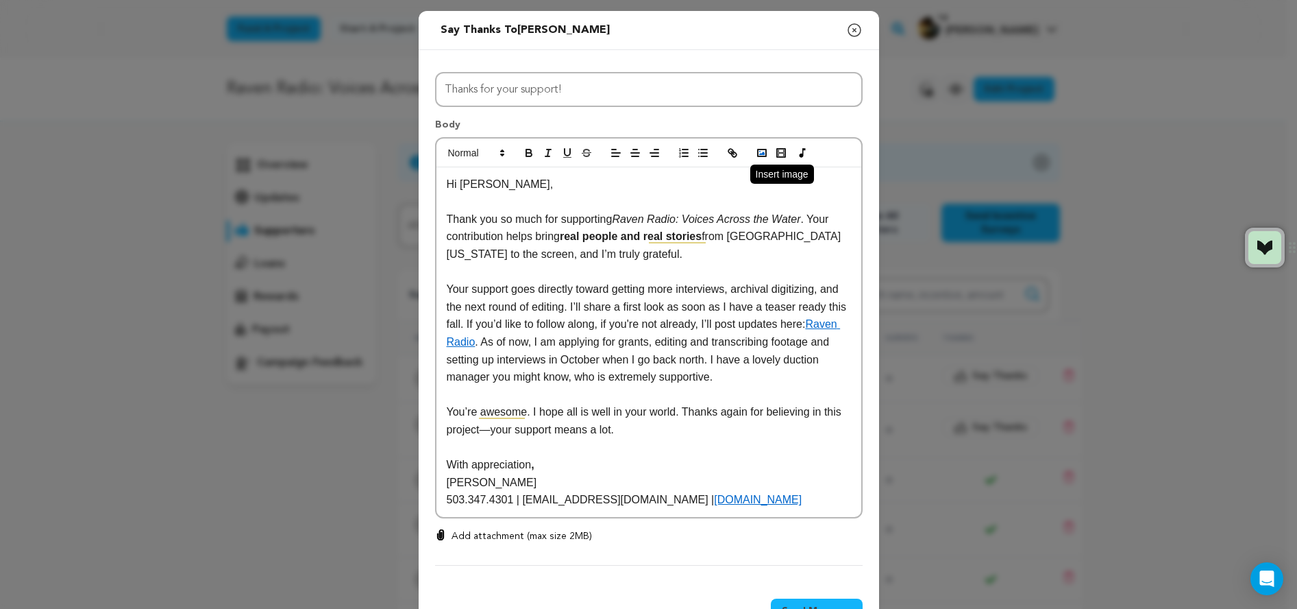
click at [758, 153] on rect "button" at bounding box center [762, 152] width 8 height 7
click at [756, 152] on icon "button" at bounding box center [762, 153] width 12 height 12
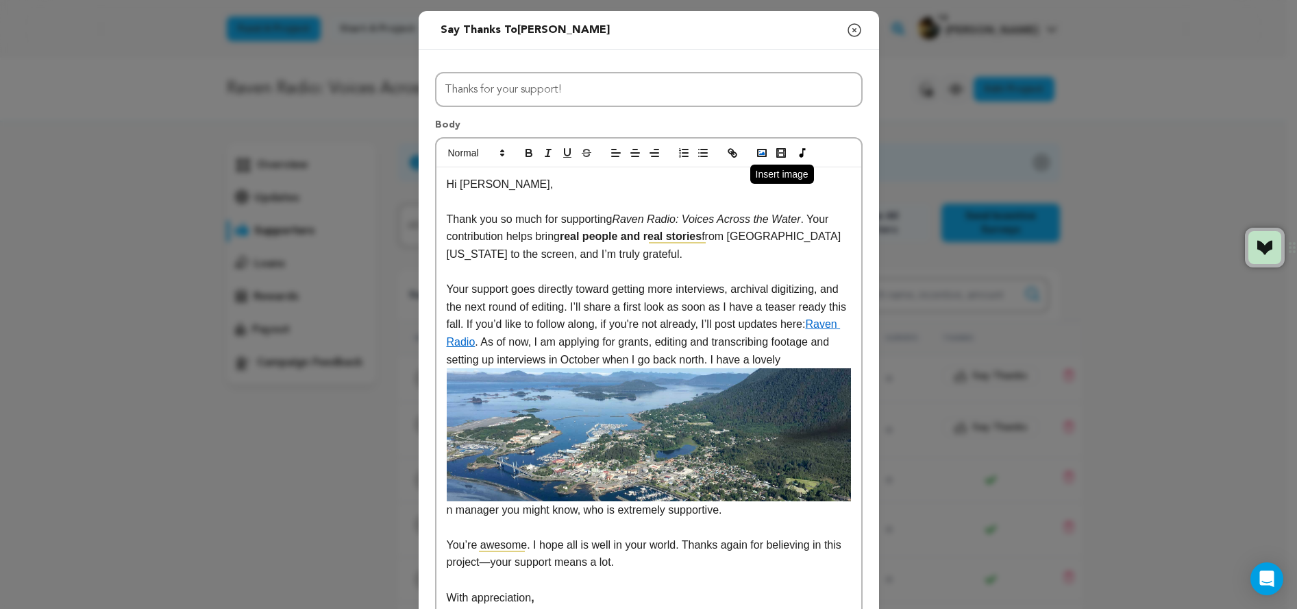
click at [756, 153] on icon "button" at bounding box center [762, 153] width 12 height 12
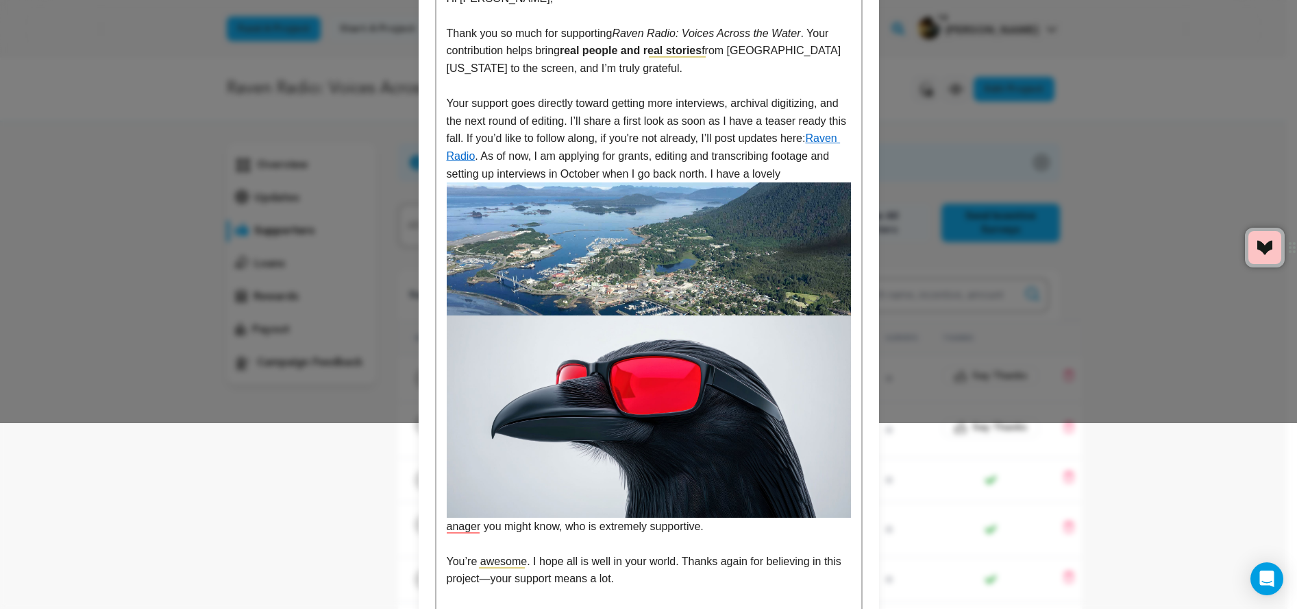
scroll to position [154, 0]
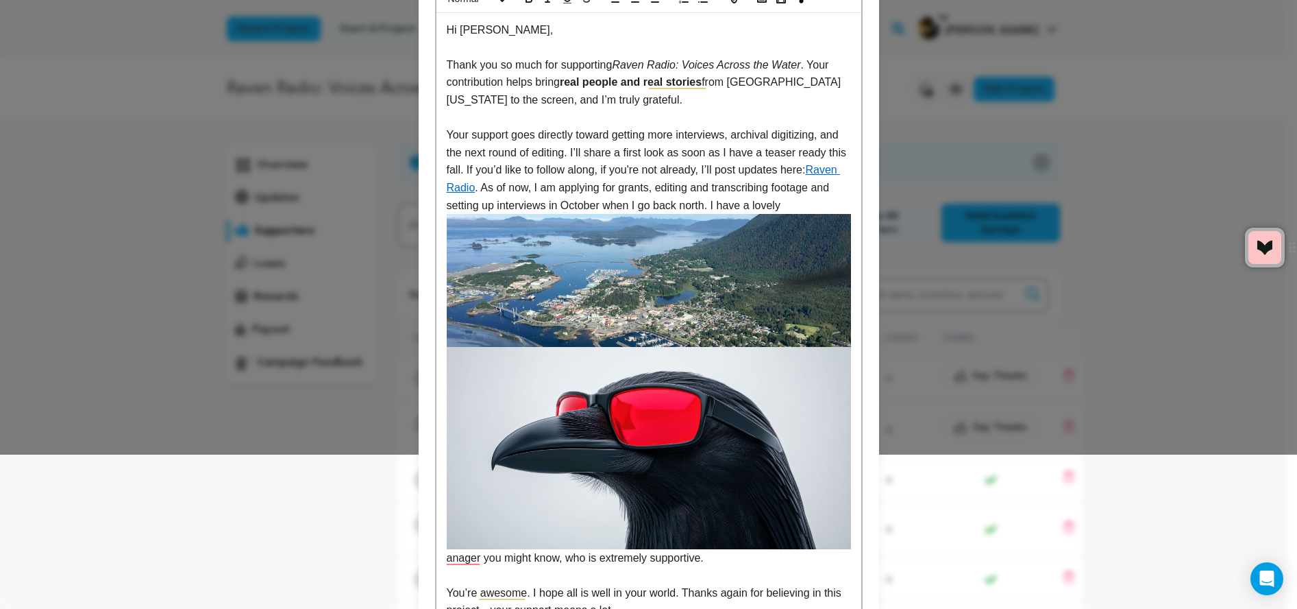
click at [850, 369] on div "Hi [PERSON_NAME], Thank you so much for supporting Raven Radio: Voices Across t…" at bounding box center [649, 355] width 425 height 685
click at [734, 278] on img at bounding box center [649, 280] width 404 height 133
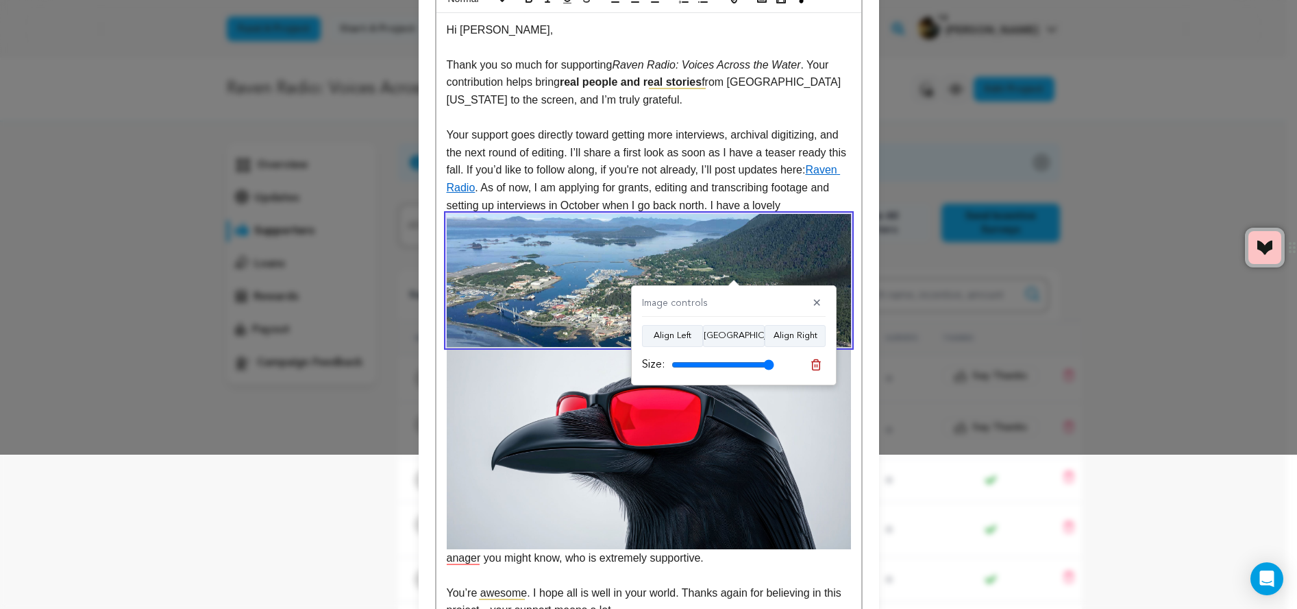
click at [748, 254] on img at bounding box center [649, 280] width 404 height 133
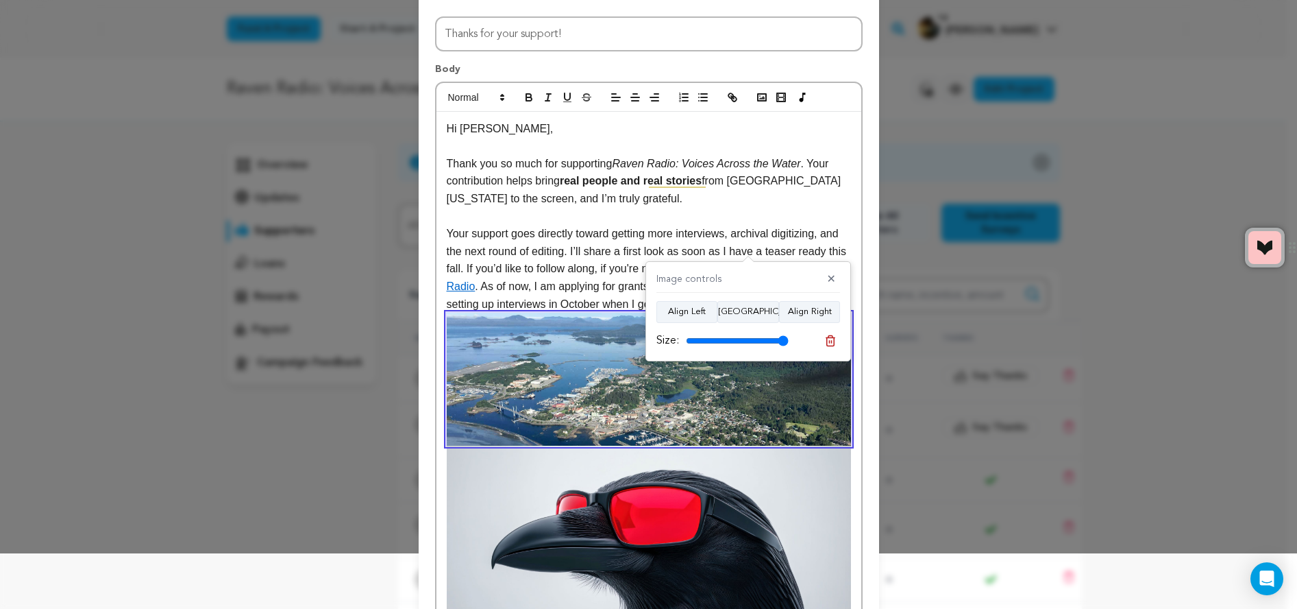
scroll to position [0, 0]
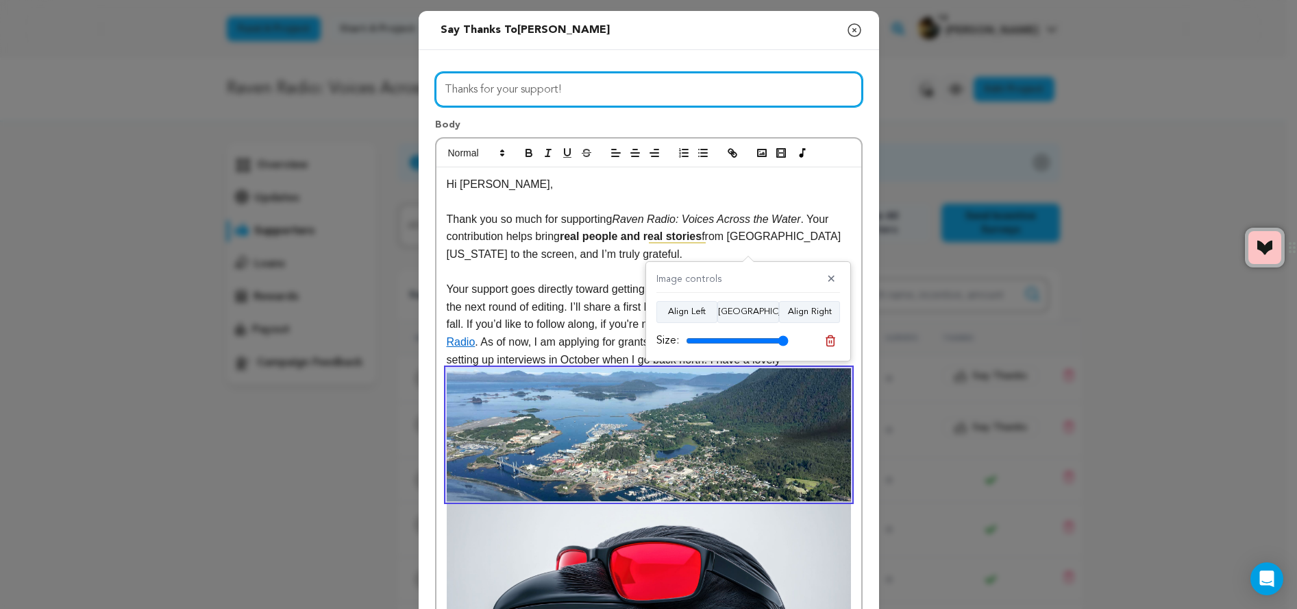
click at [574, 90] on input "Thanks for your support!" at bounding box center [649, 89] width 428 height 35
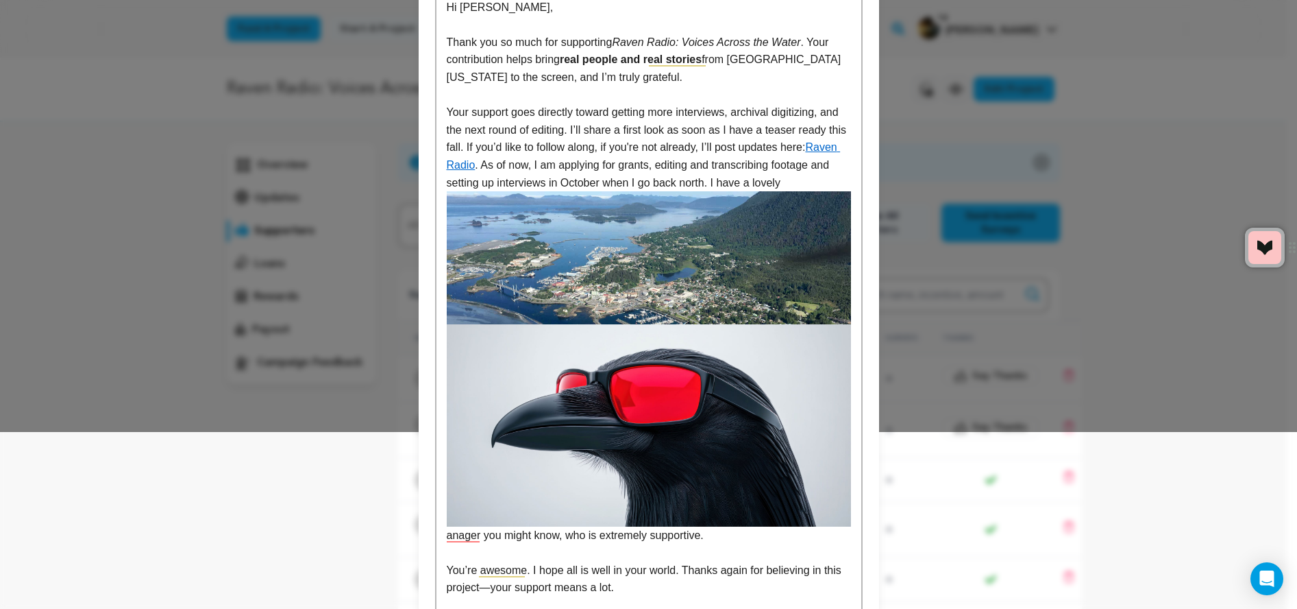
scroll to position [228, 0]
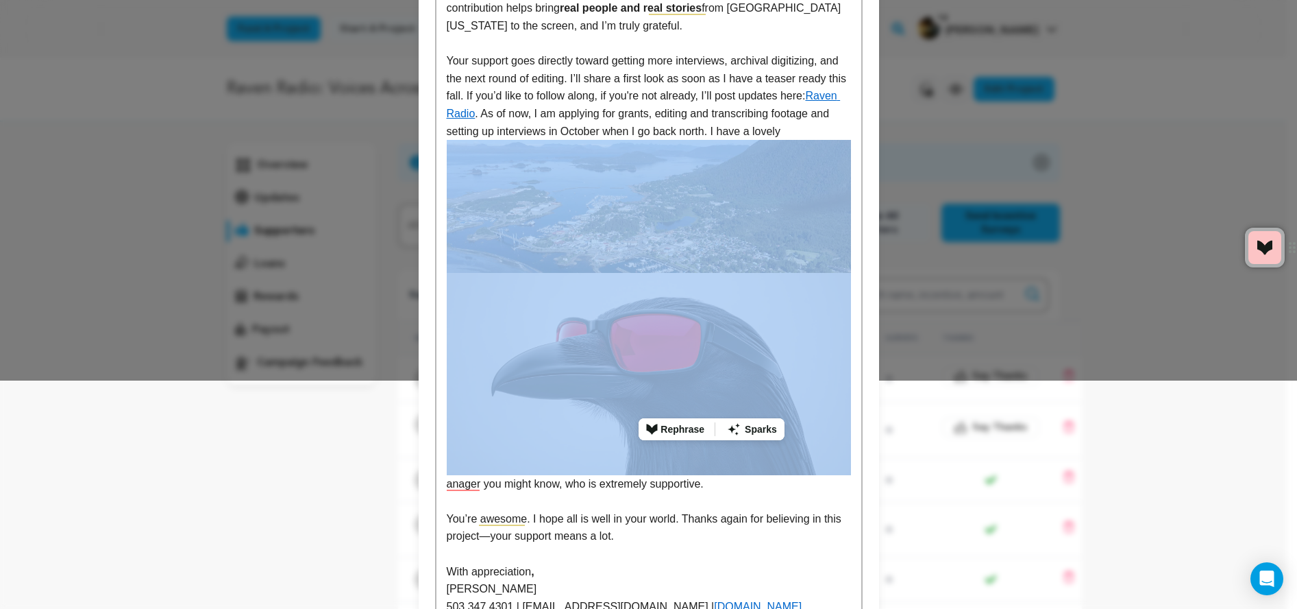
click at [690, 388] on img at bounding box center [649, 374] width 404 height 202
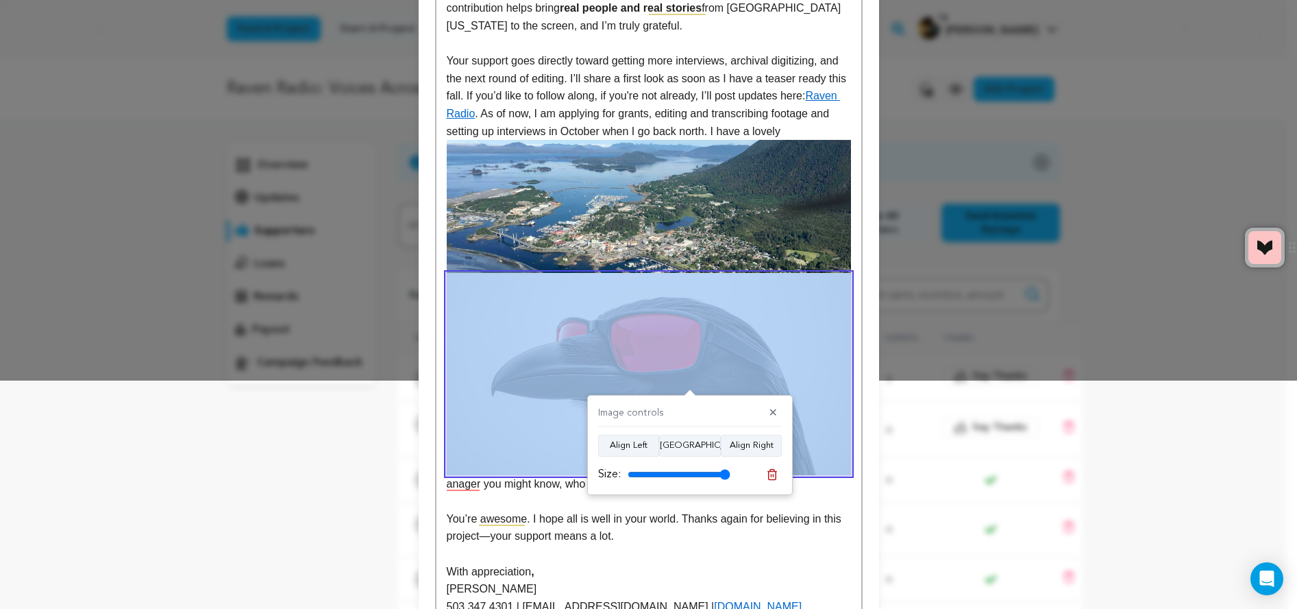
click at [772, 479] on icon at bounding box center [772, 474] width 10 height 10
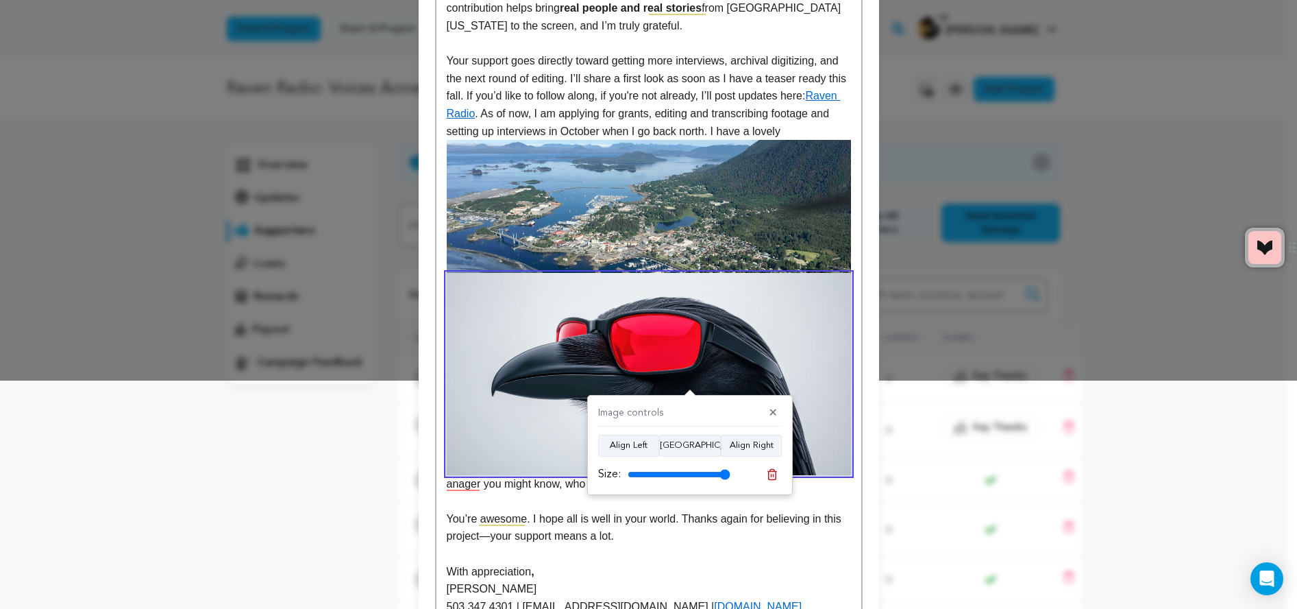
scroll to position [180, 0]
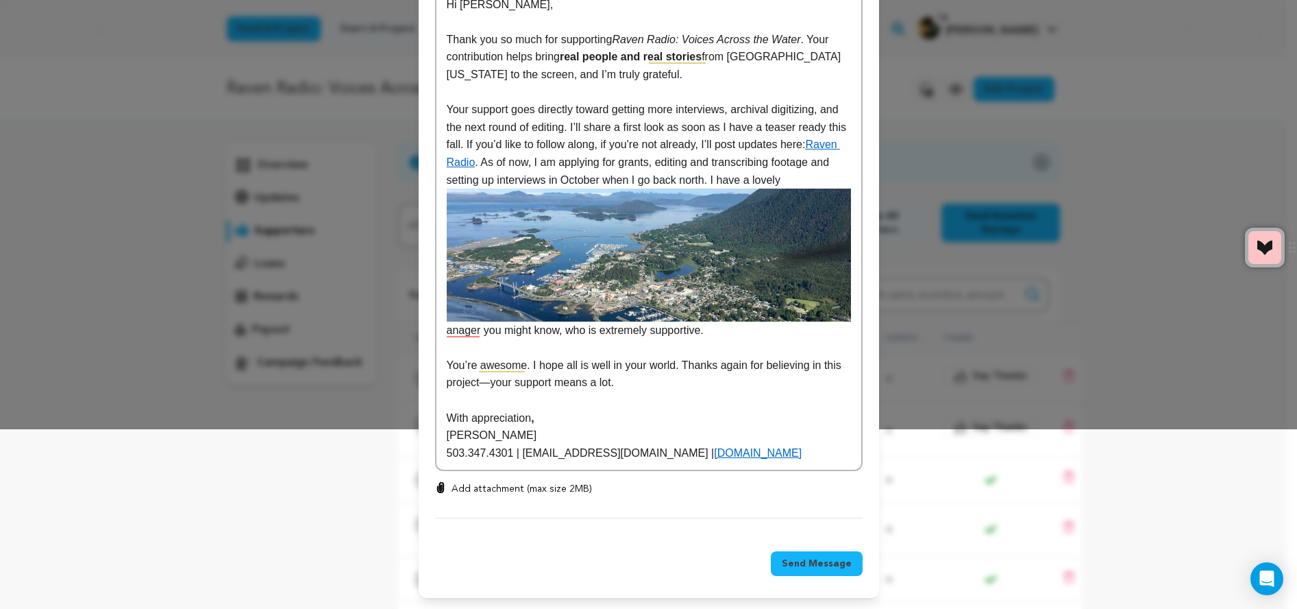
click at [701, 273] on img at bounding box center [649, 254] width 404 height 133
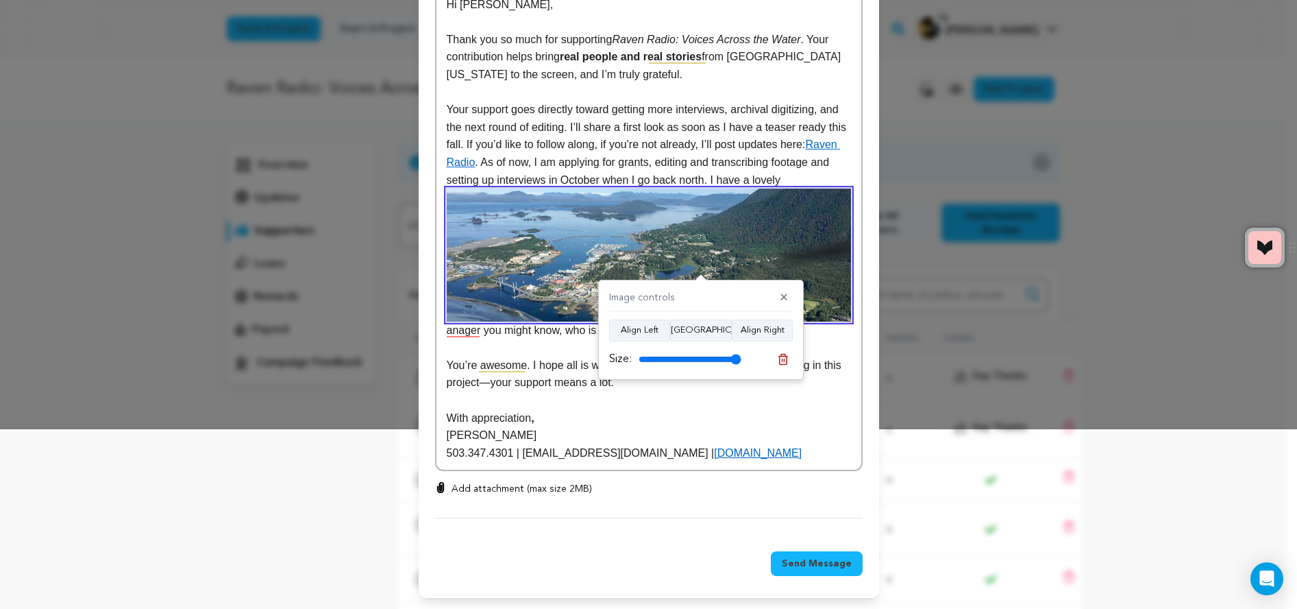
click at [785, 361] on line at bounding box center [785, 359] width 0 height 3
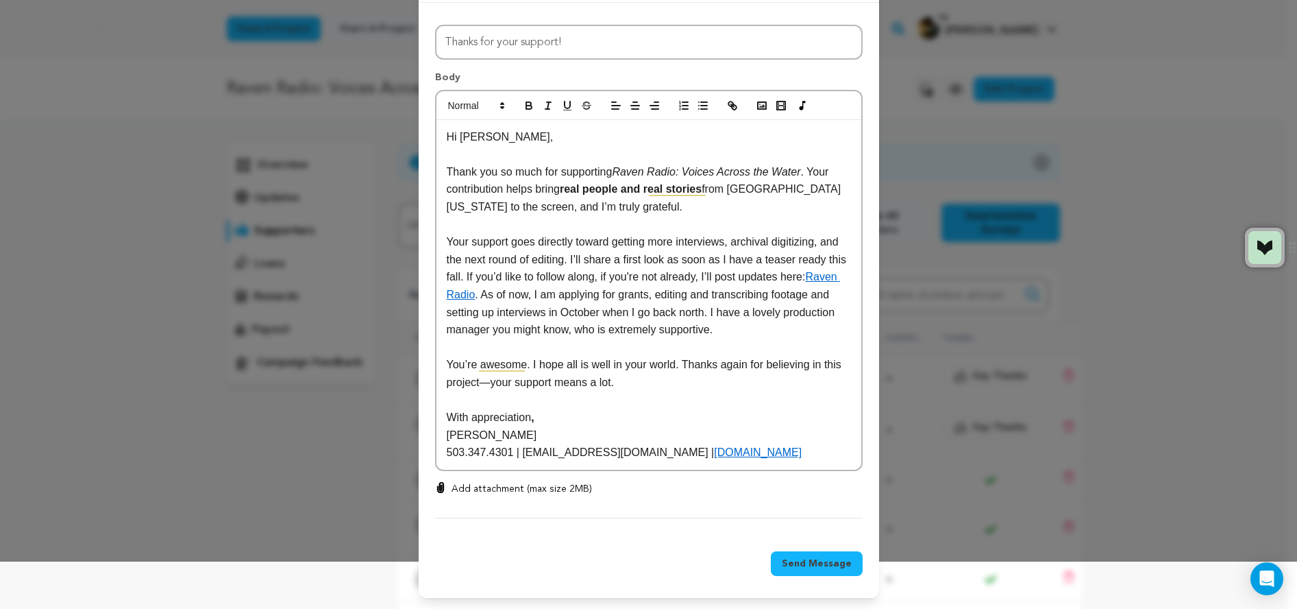
click at [776, 315] on p "Your support goes directly toward getting more interviews, archival digitizing,…" at bounding box center [649, 286] width 404 height 106
click at [821, 454] on p "503.347.4301 | [EMAIL_ADDRESS][DOMAIN_NAME] | [DOMAIN_NAME]" at bounding box center [649, 452] width 404 height 18
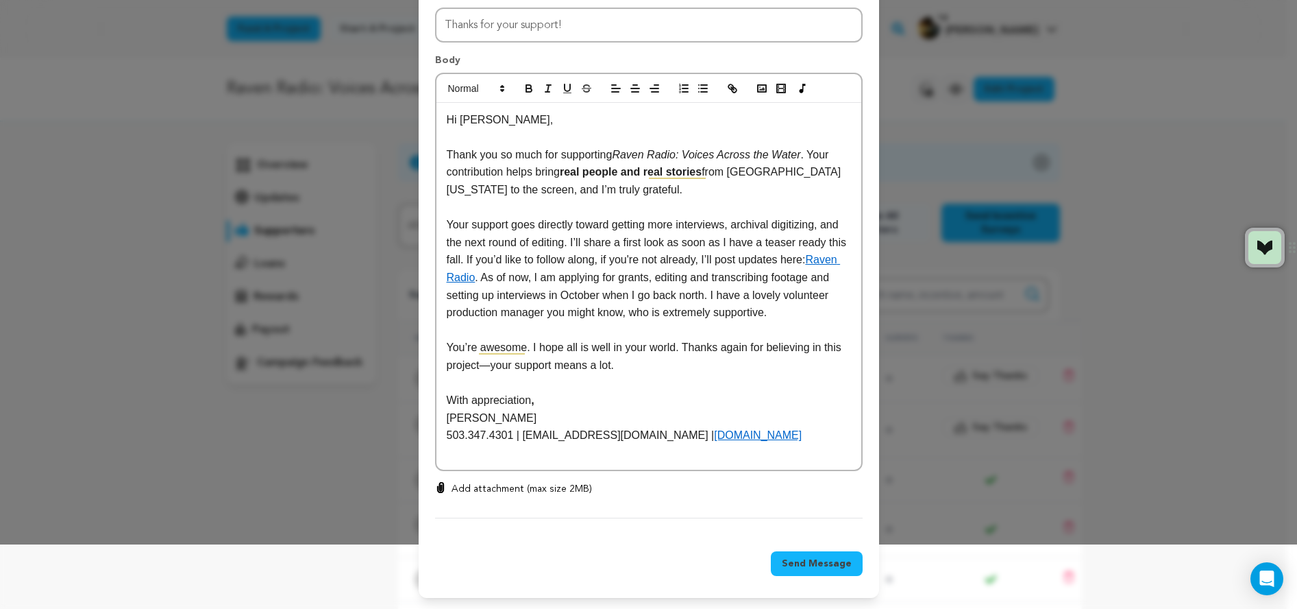
scroll to position [82, 0]
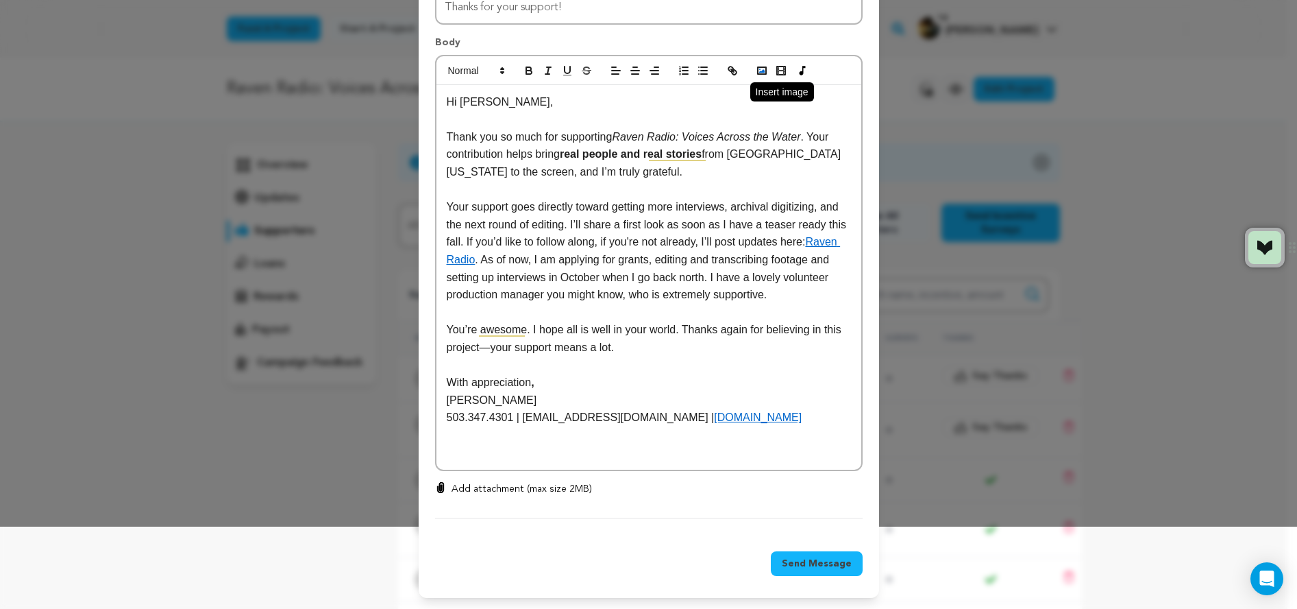
click at [756, 69] on icon "button" at bounding box center [762, 70] width 12 height 12
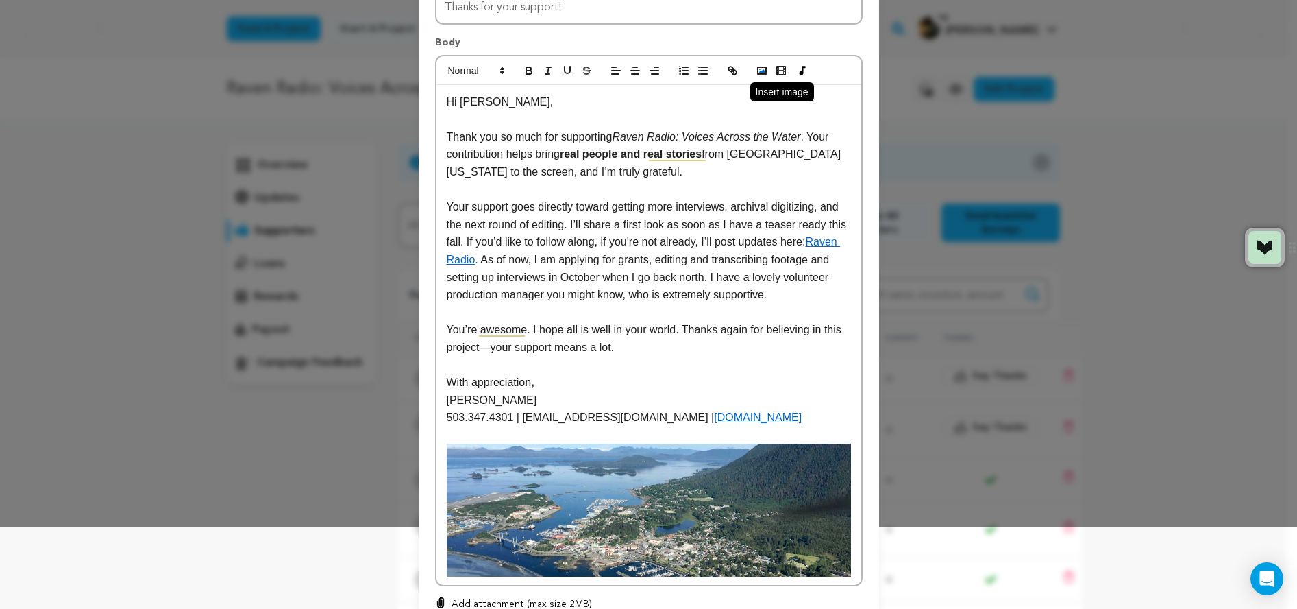
click at [756, 68] on icon "button" at bounding box center [762, 70] width 12 height 12
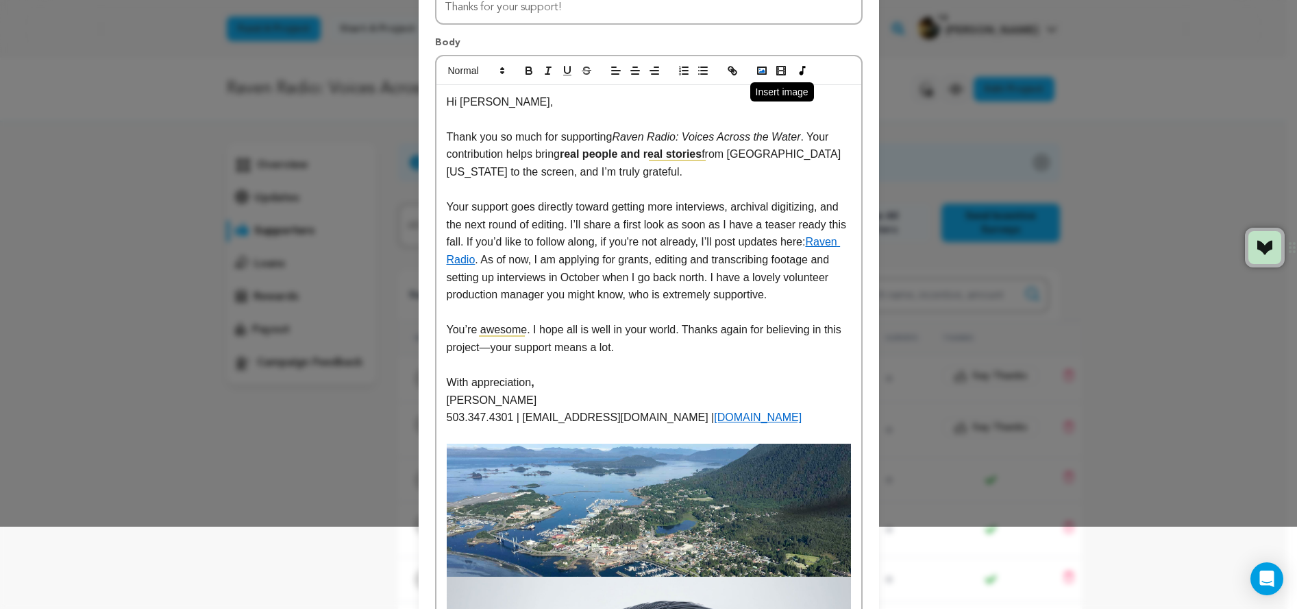
click at [757, 73] on icon "button" at bounding box center [762, 70] width 12 height 12
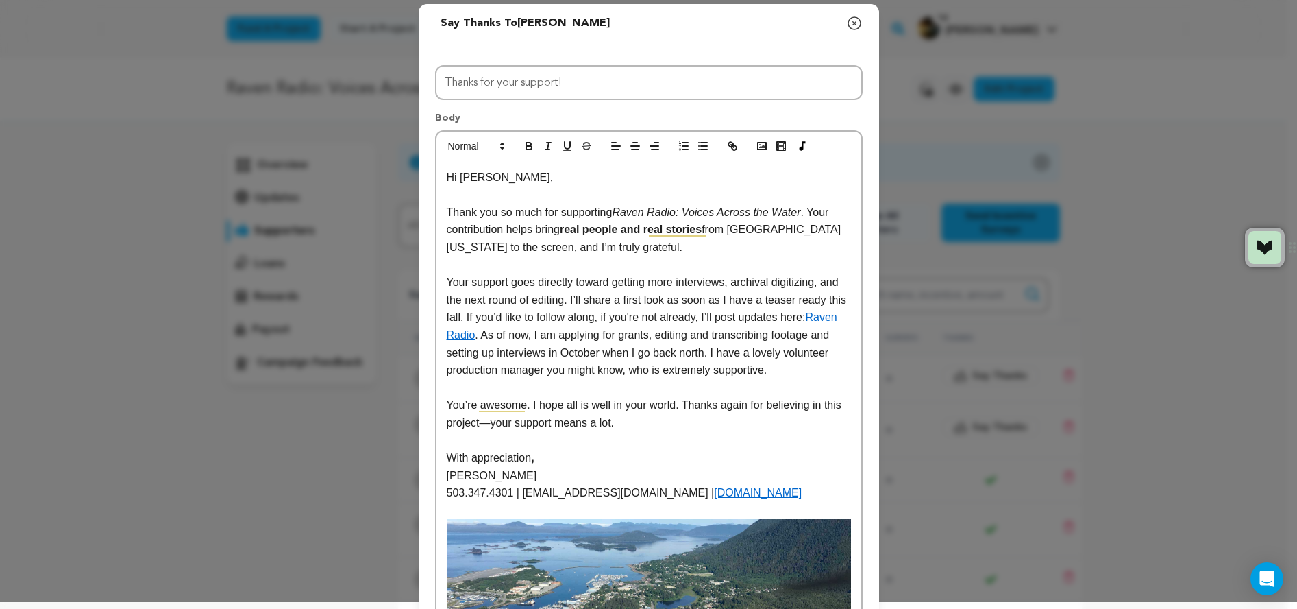
scroll to position [0, 0]
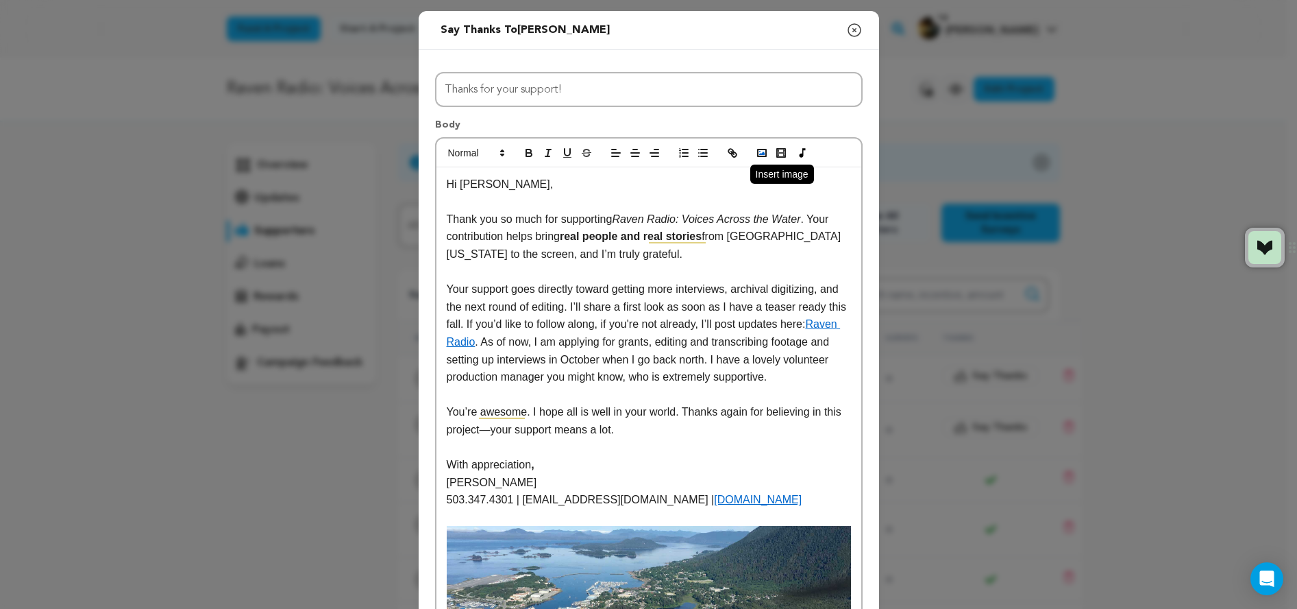
click at [756, 151] on icon "button" at bounding box center [762, 153] width 12 height 12
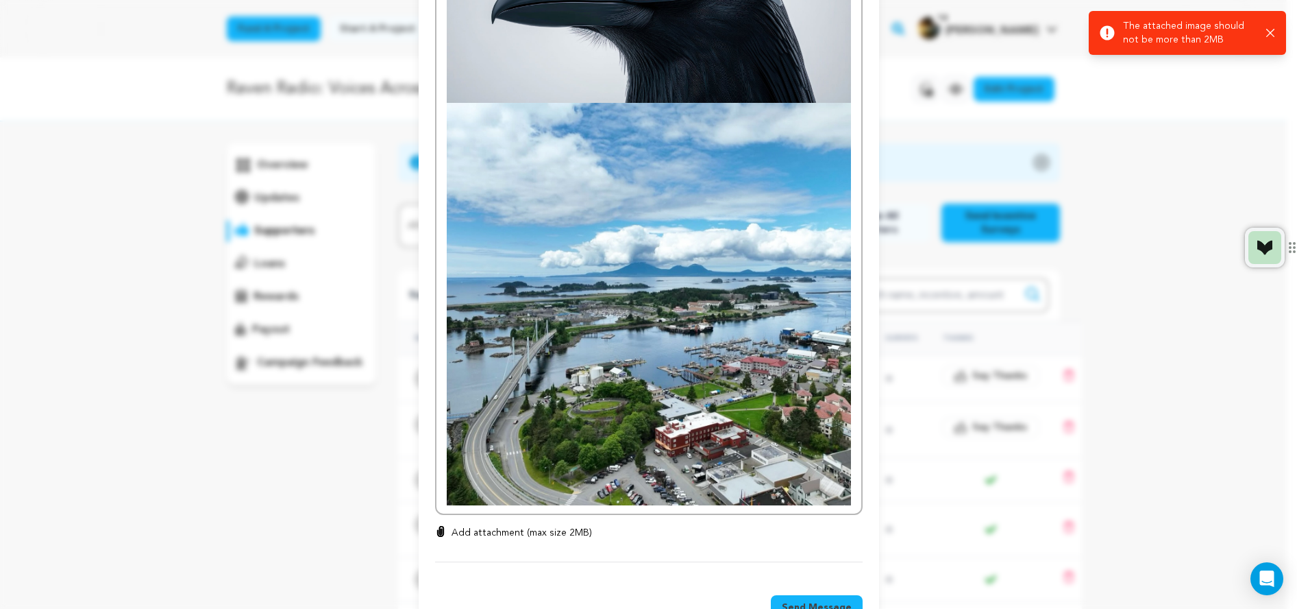
click at [1272, 31] on icon "button" at bounding box center [1270, 33] width 8 height 8
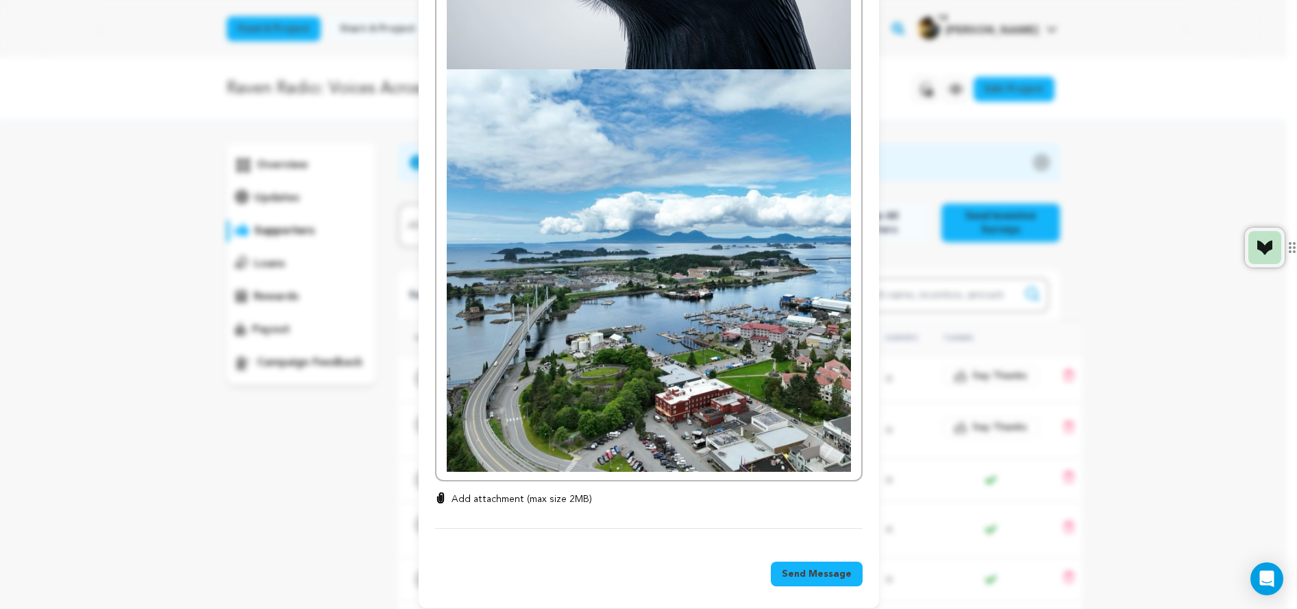
scroll to position [802, 0]
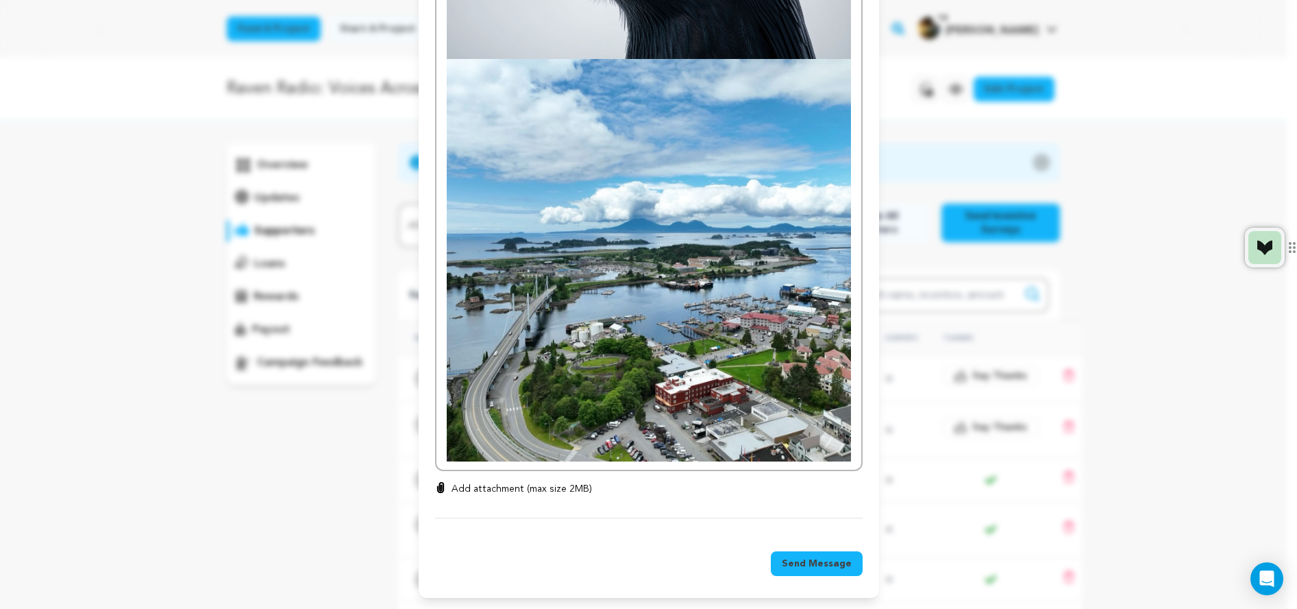
click at [816, 565] on span "Send Message" at bounding box center [817, 563] width 70 height 14
